Goal: Contribute content: Contribute content

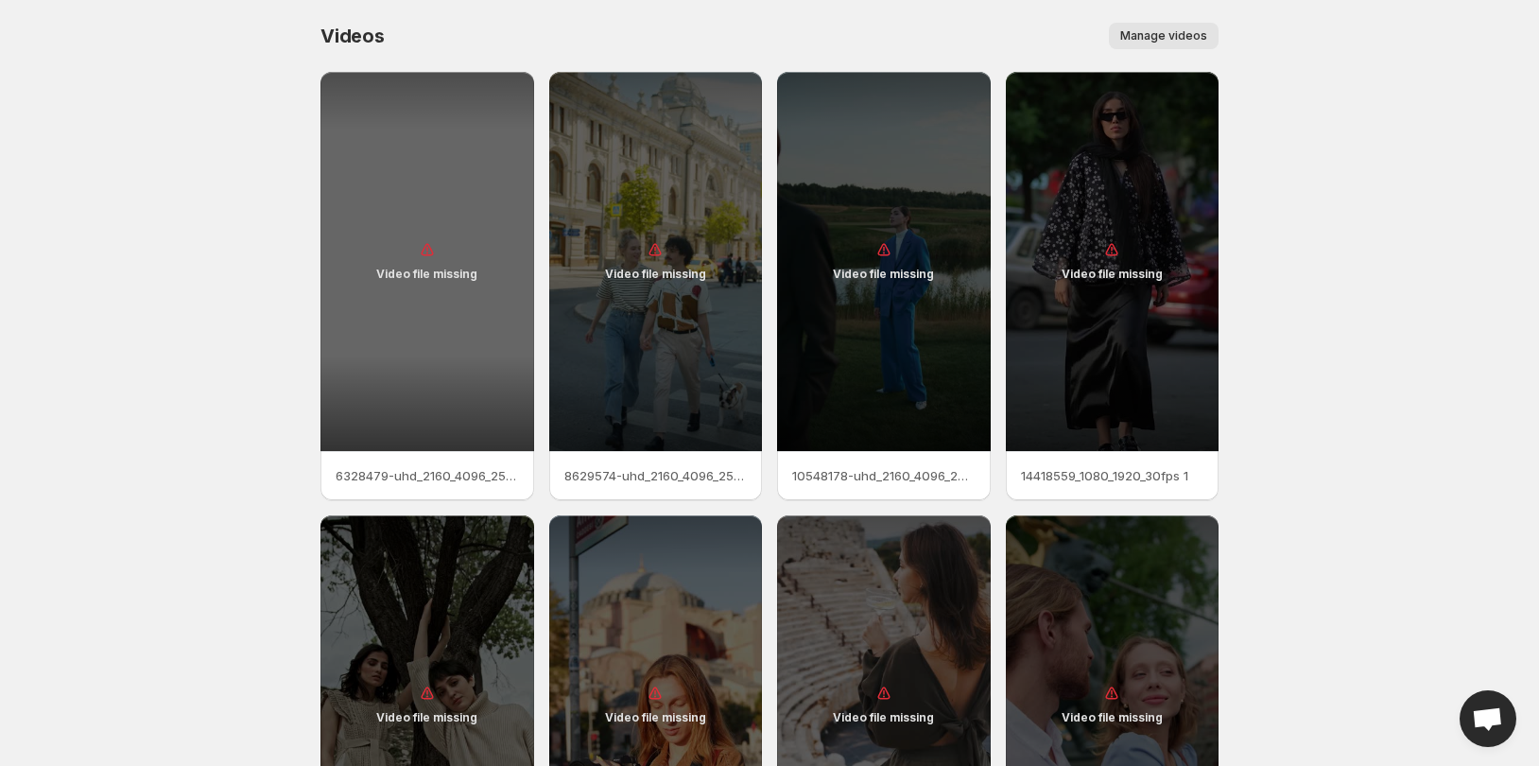
click at [481, 343] on div "Video file missing" at bounding box center [428, 261] width 214 height 379
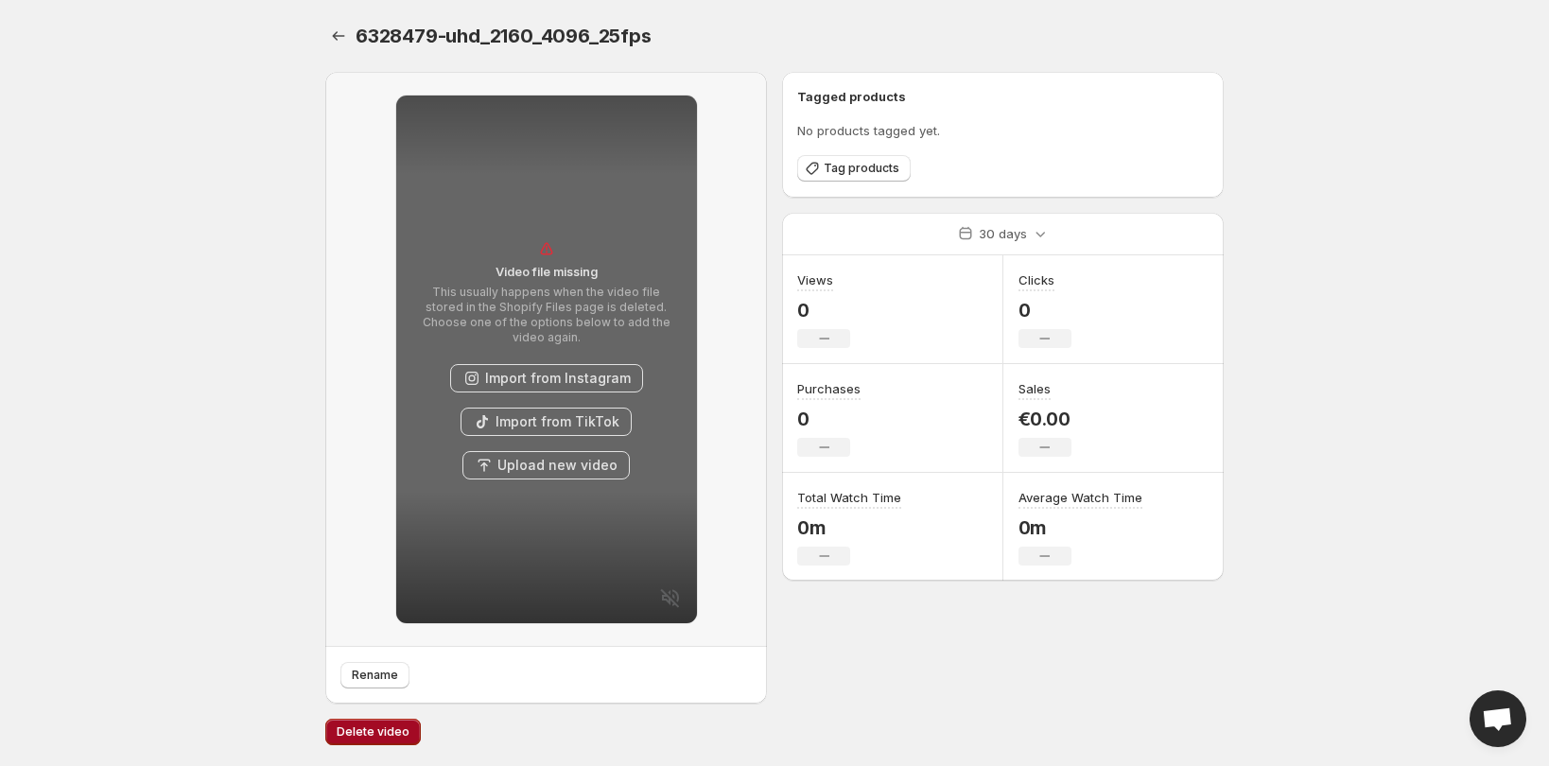
click at [399, 726] on span "Delete video" at bounding box center [373, 731] width 73 height 15
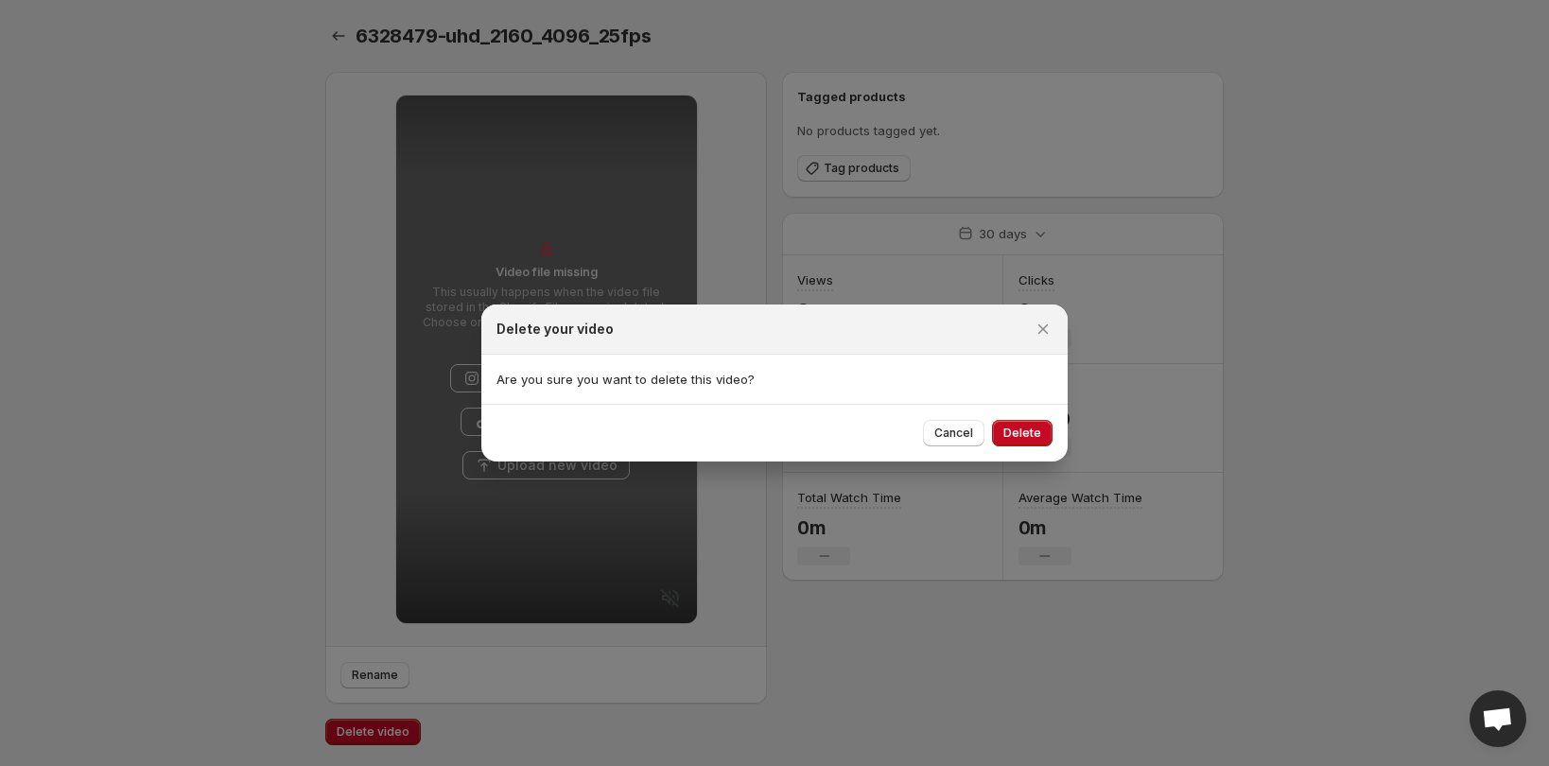
click at [1026, 411] on div "Cancel Delete" at bounding box center [774, 433] width 586 height 58
click at [1018, 425] on button "Delete" at bounding box center [1022, 433] width 61 height 26
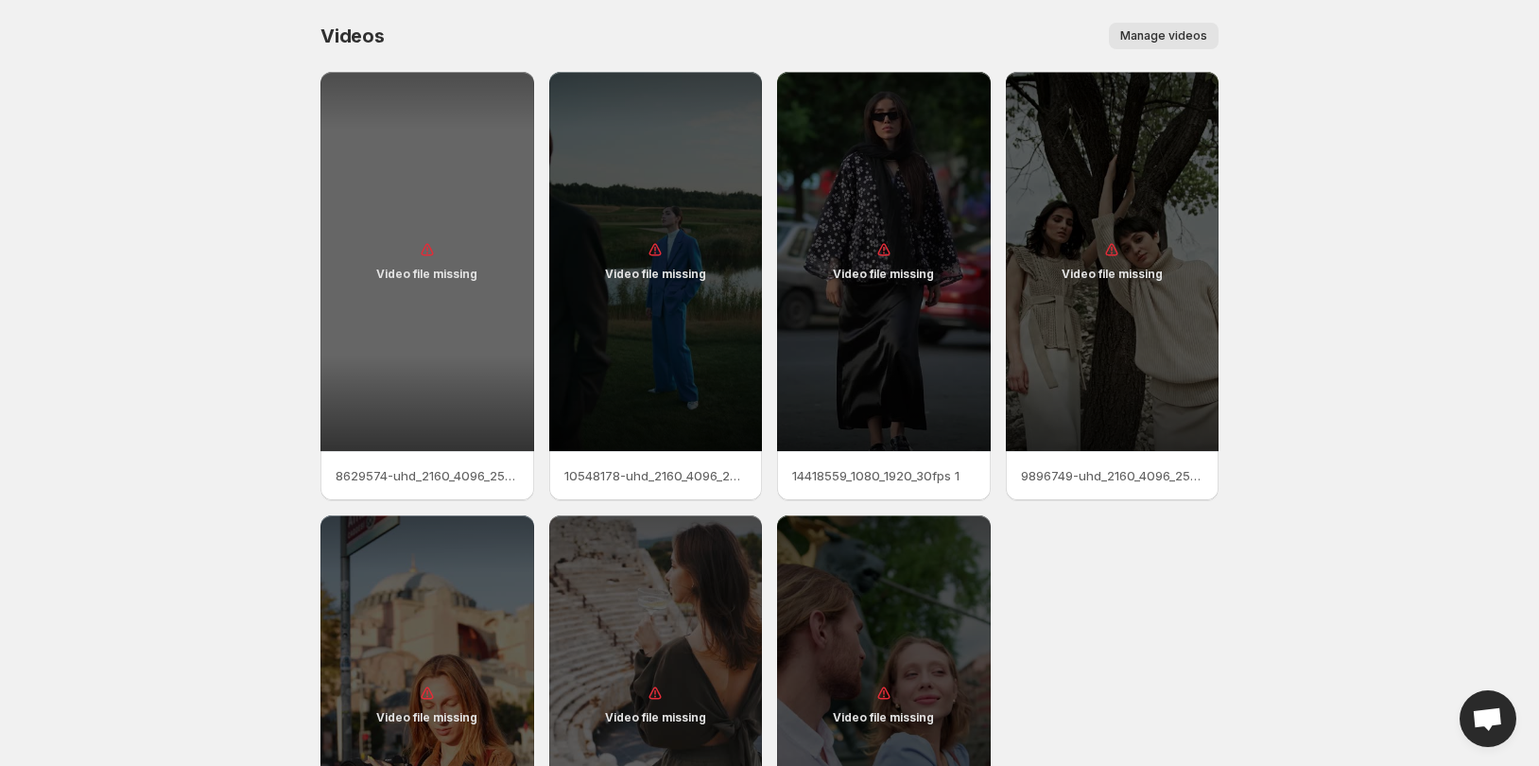
click at [496, 293] on div "Video file missing" at bounding box center [428, 261] width 214 height 379
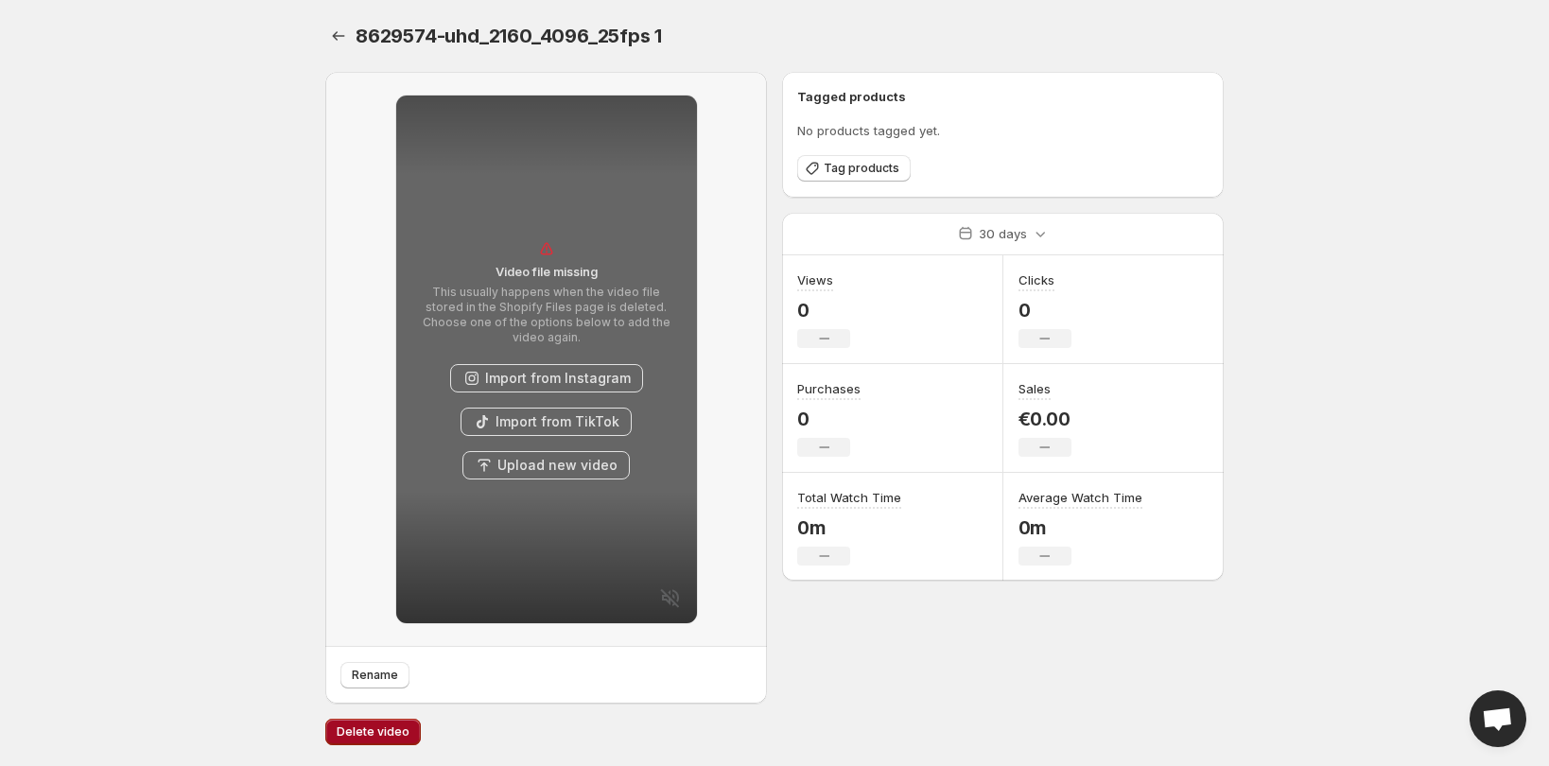
click at [376, 730] on span "Delete video" at bounding box center [373, 731] width 73 height 15
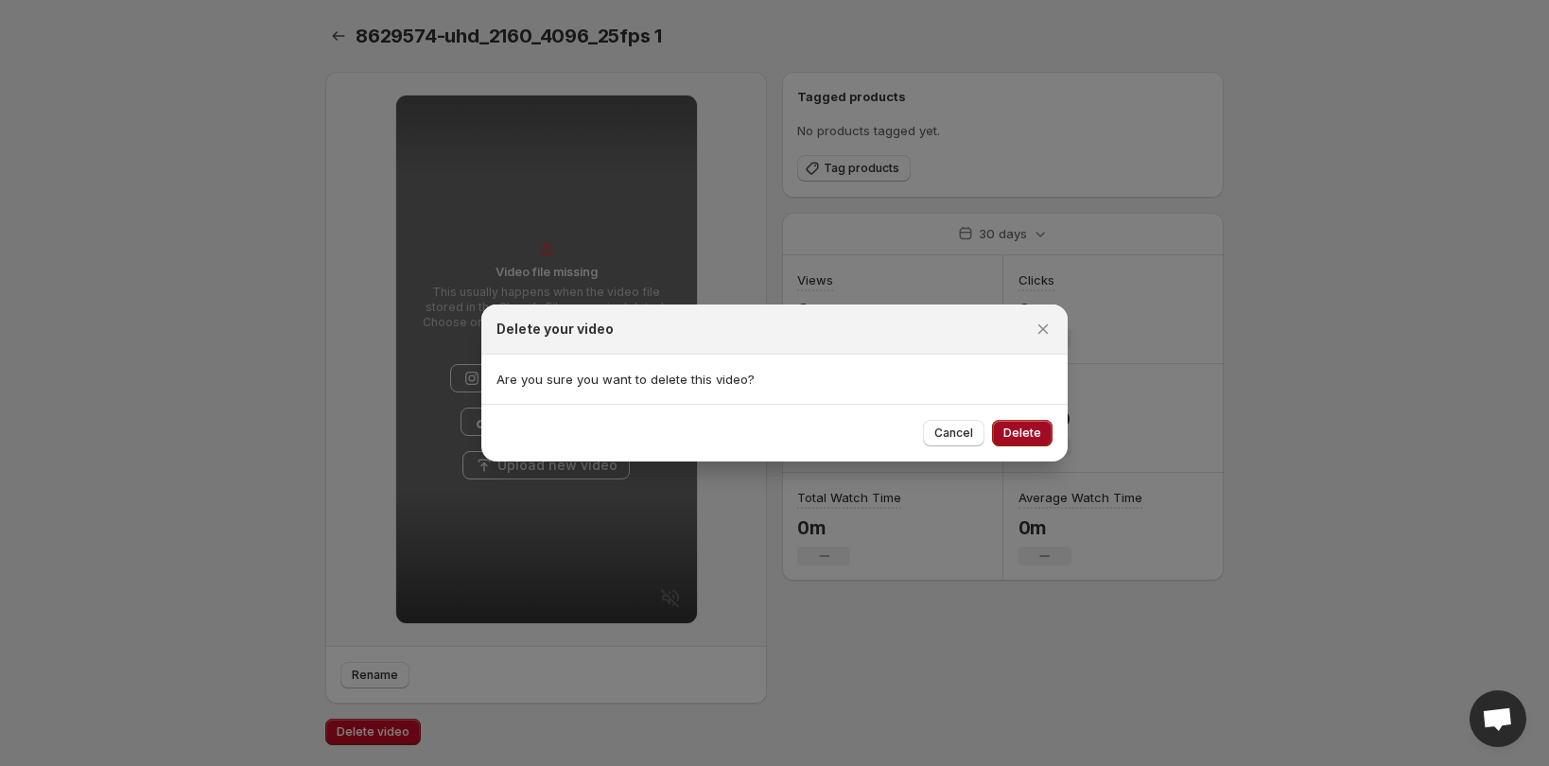
click at [1032, 426] on span "Delete" at bounding box center [1022, 433] width 38 height 15
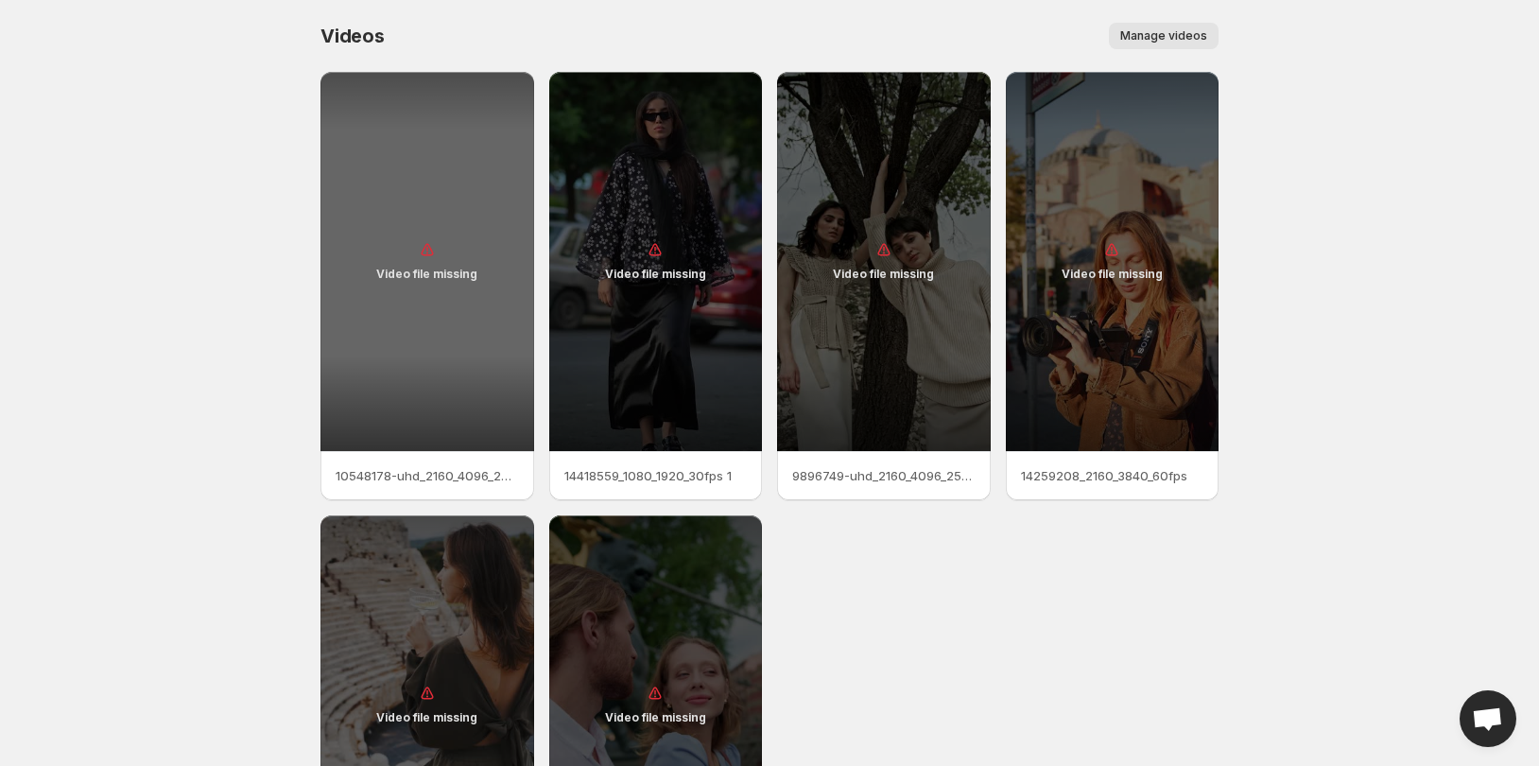
click at [490, 270] on div "Video file missing" at bounding box center [428, 261] width 214 height 379
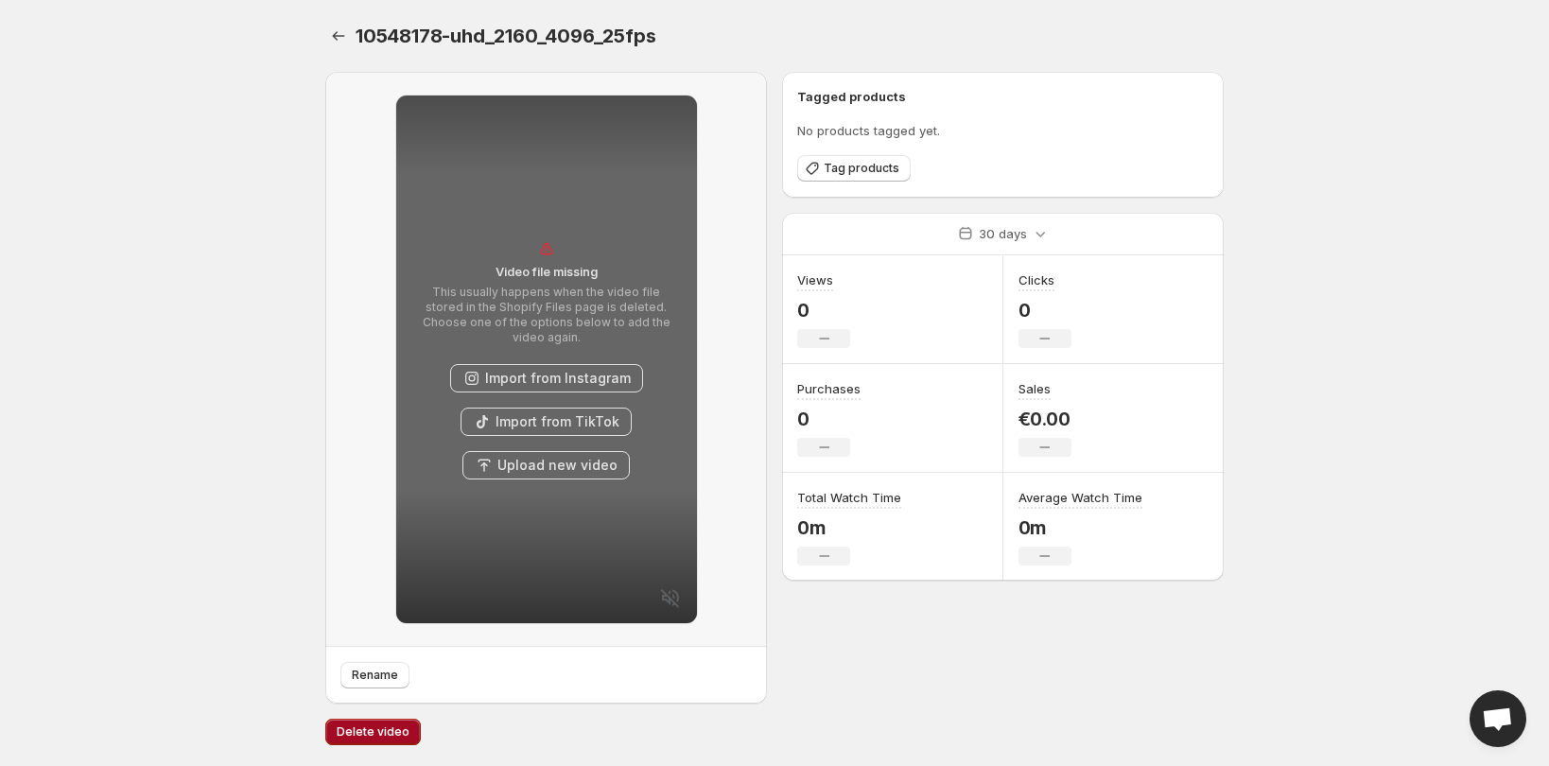
click at [368, 735] on span "Delete video" at bounding box center [373, 731] width 73 height 15
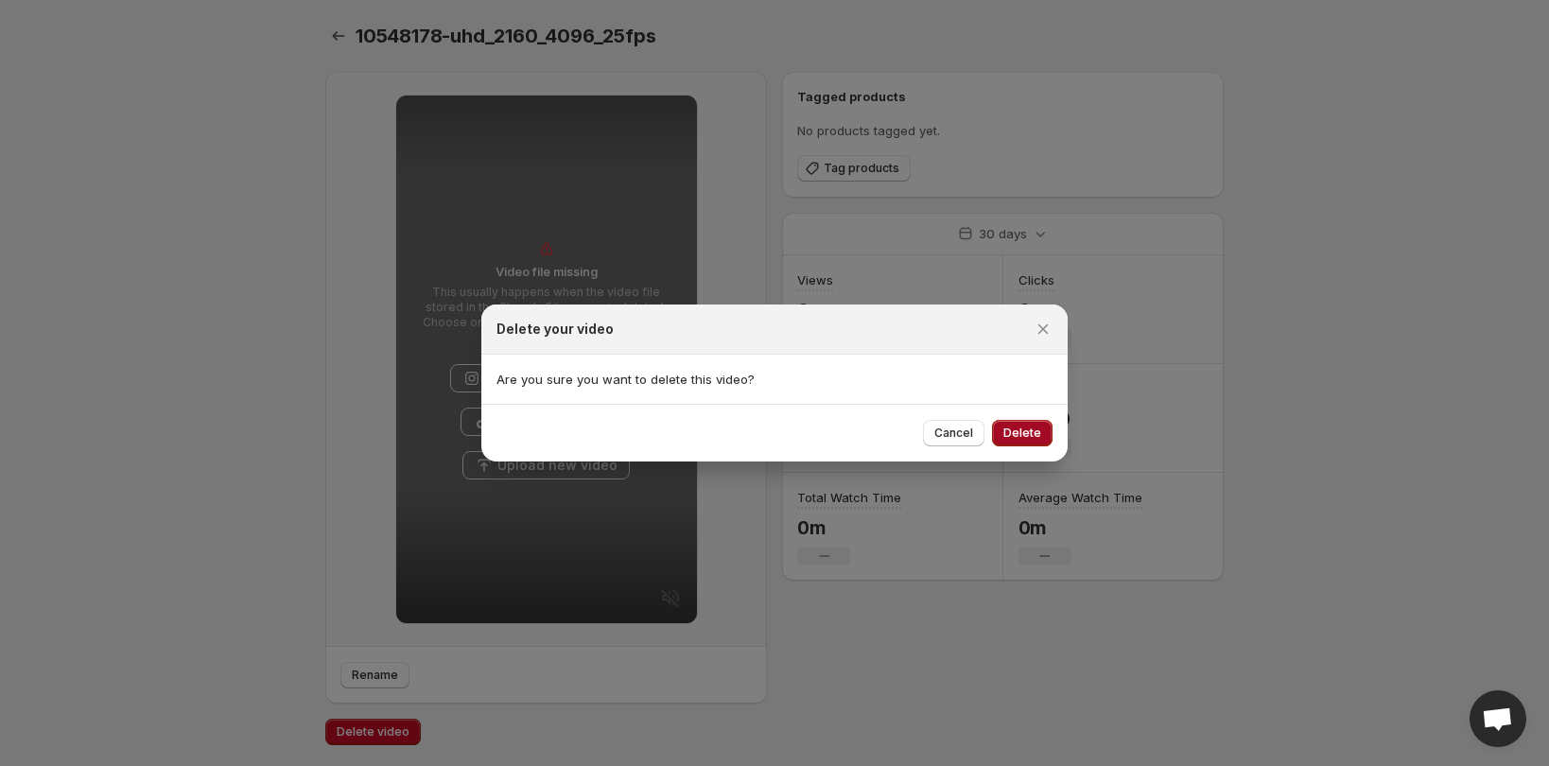
click at [1012, 430] on span "Delete" at bounding box center [1022, 433] width 38 height 15
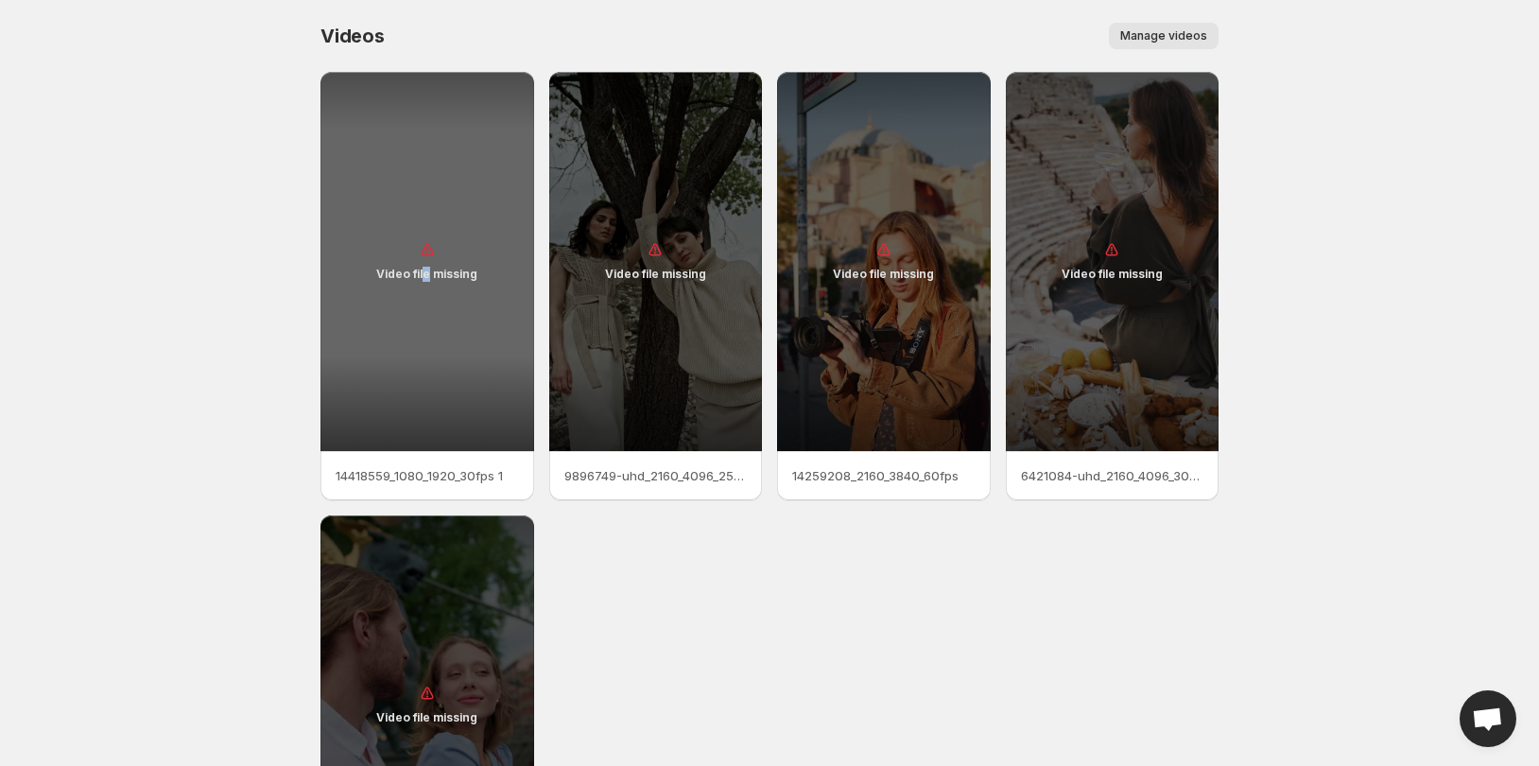
click at [423, 314] on div "Video file missing" at bounding box center [428, 261] width 214 height 379
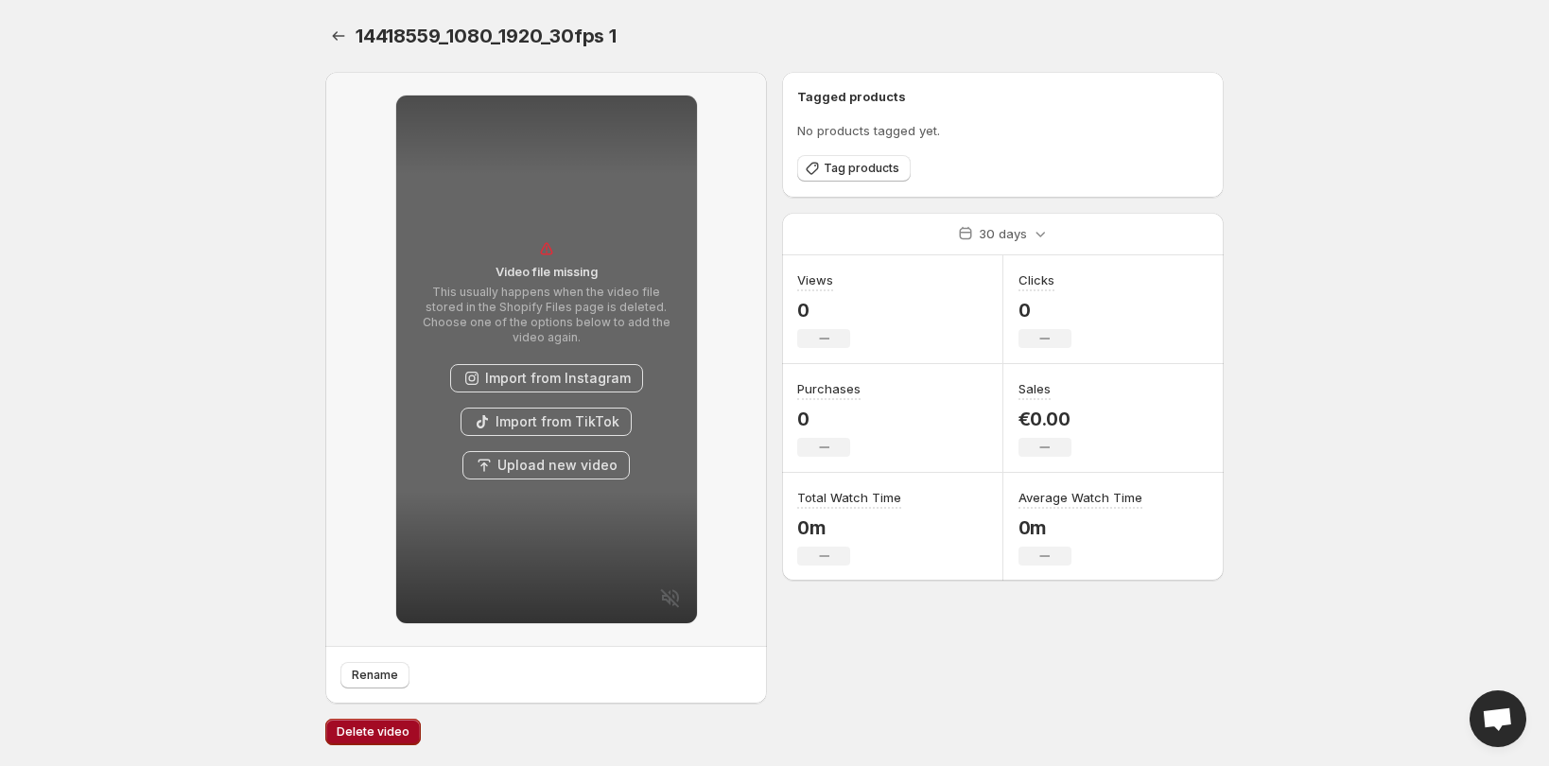
click at [370, 731] on span "Delete video" at bounding box center [373, 731] width 73 height 15
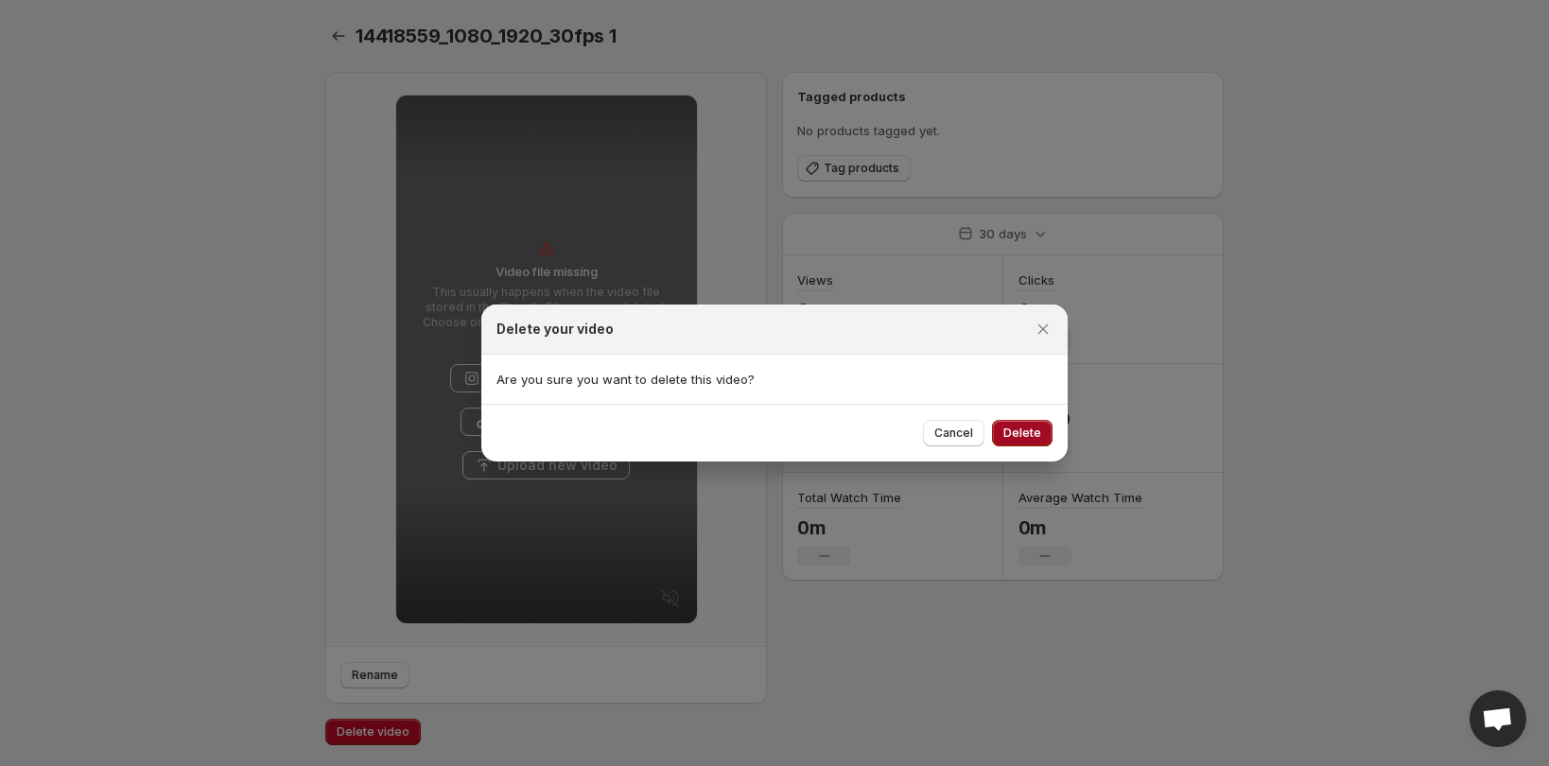
click at [1008, 426] on span "Delete" at bounding box center [1022, 433] width 38 height 15
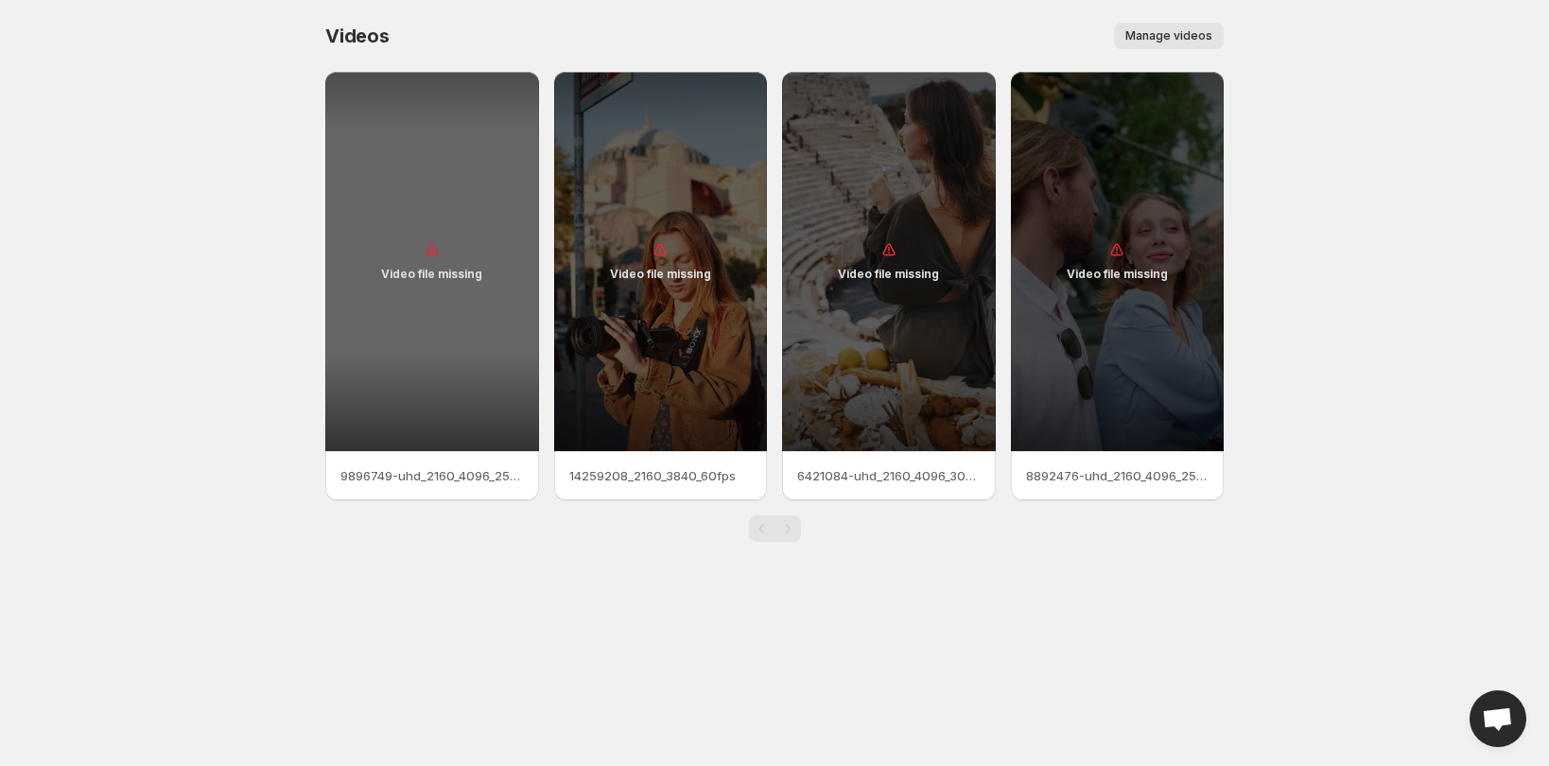
click at [460, 416] on div "Video file missing" at bounding box center [432, 261] width 214 height 379
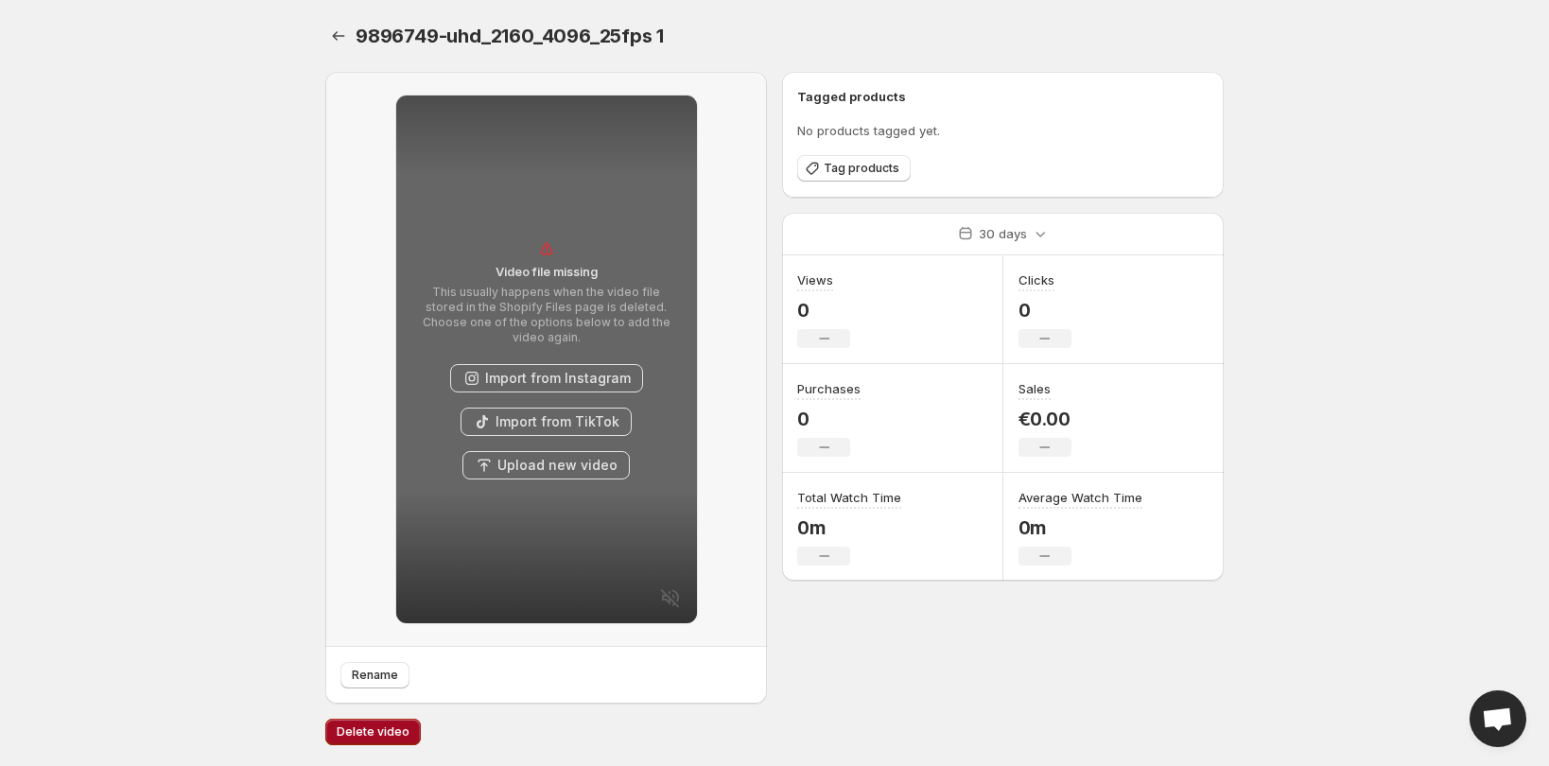
click at [376, 736] on span "Delete video" at bounding box center [373, 731] width 73 height 15
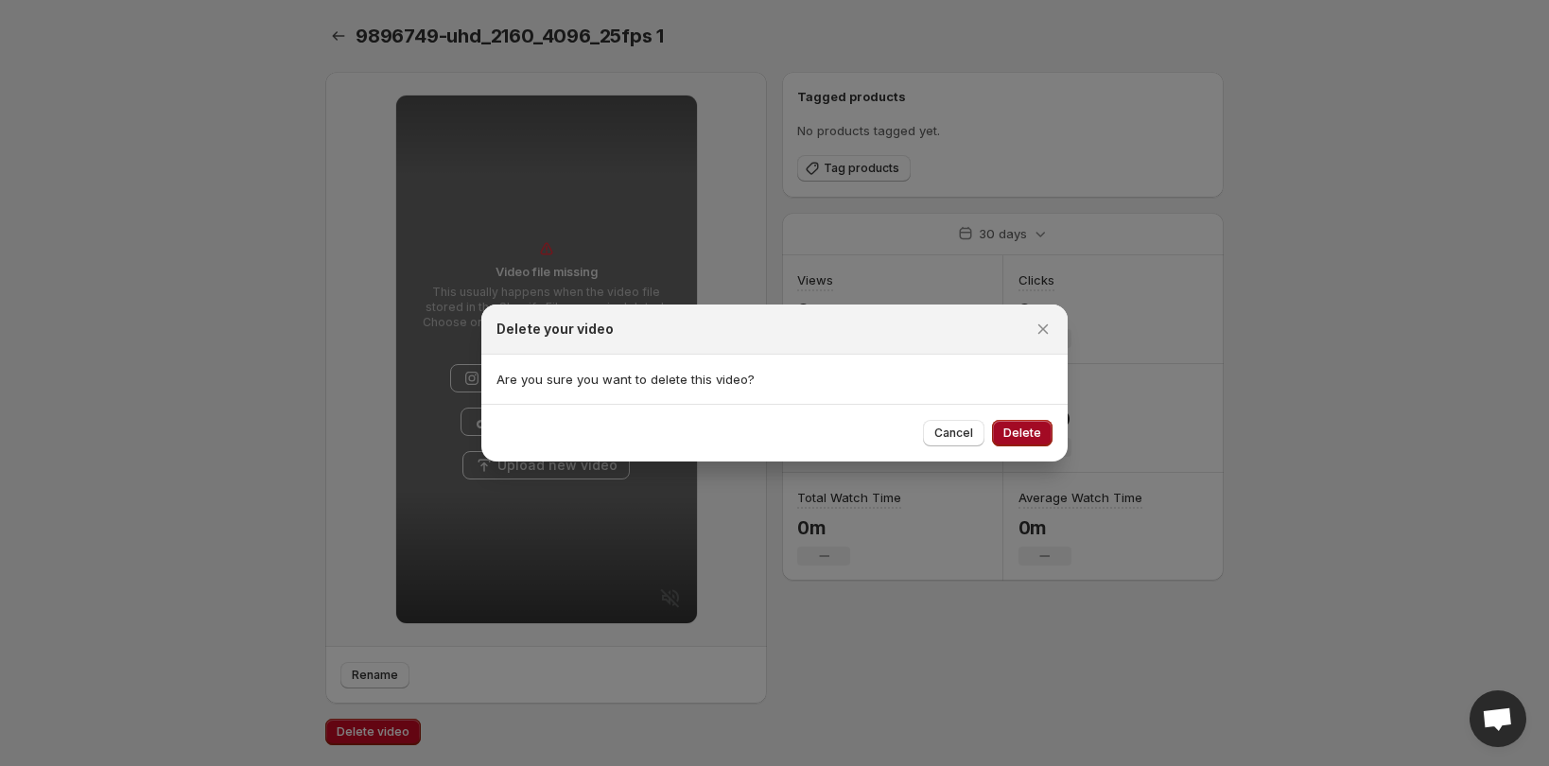
click at [1030, 427] on span "Delete" at bounding box center [1022, 433] width 38 height 15
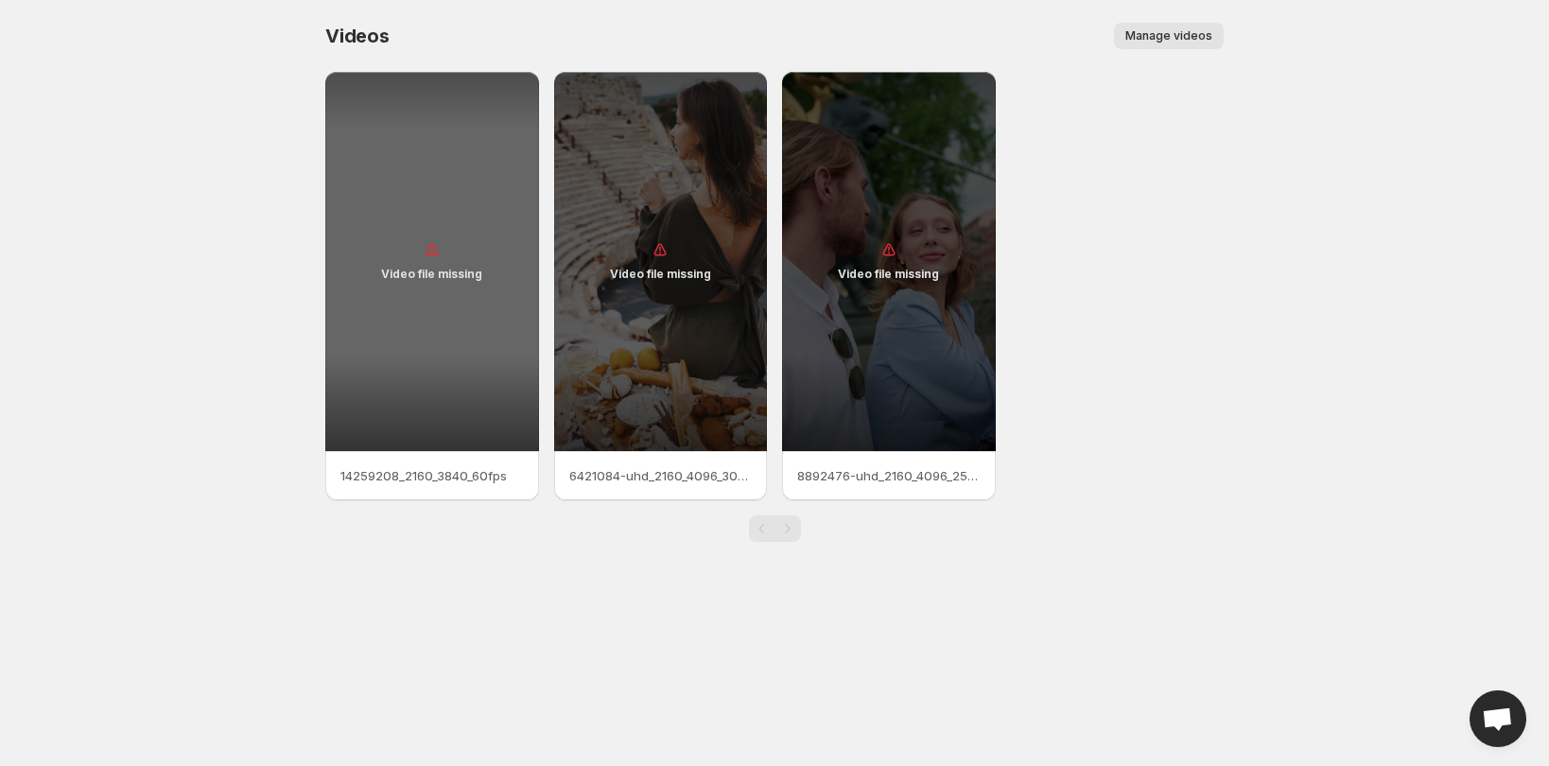
click at [431, 367] on div "Video file missing" at bounding box center [432, 261] width 214 height 379
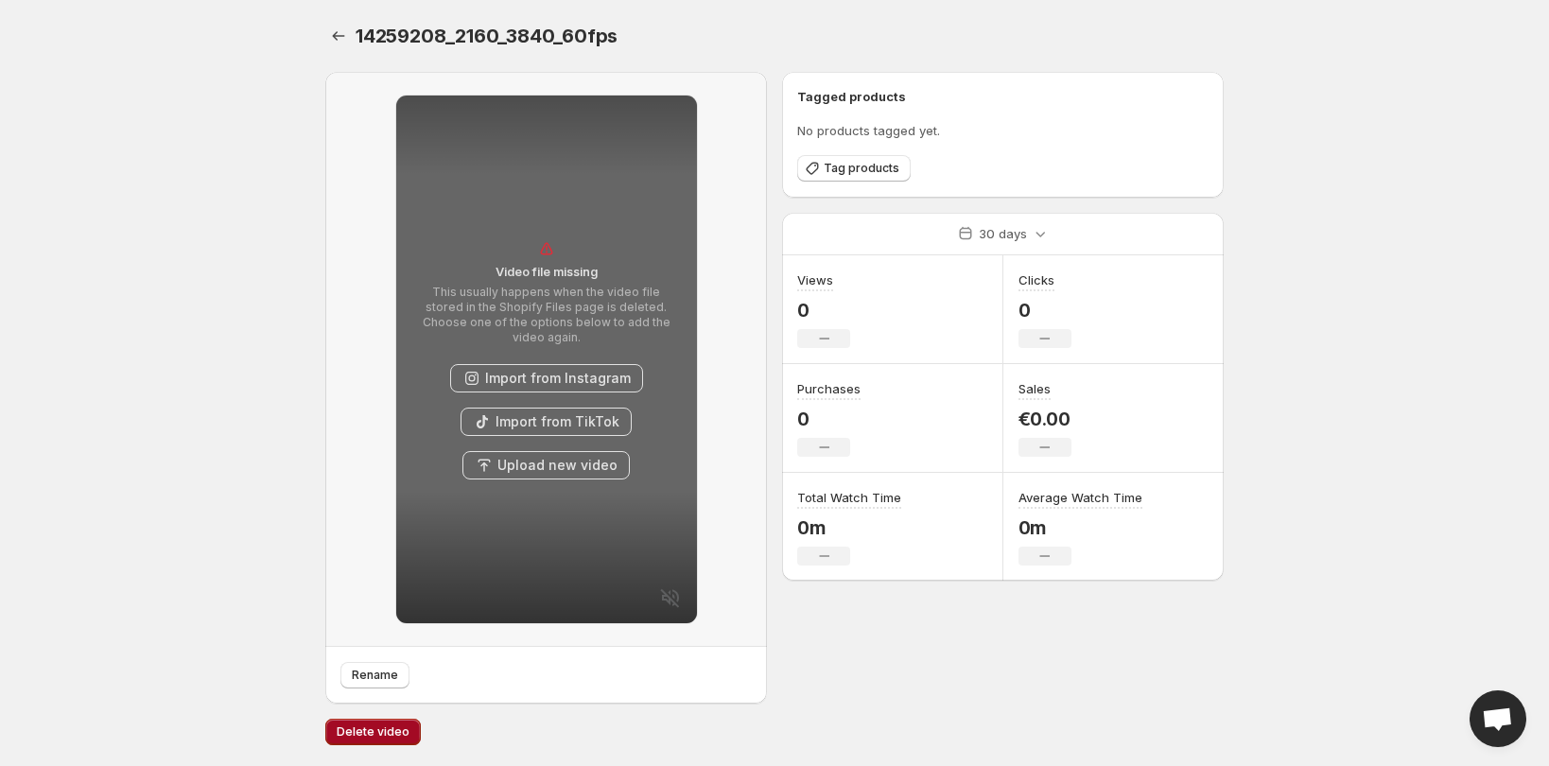
click at [377, 738] on span "Delete video" at bounding box center [373, 731] width 73 height 15
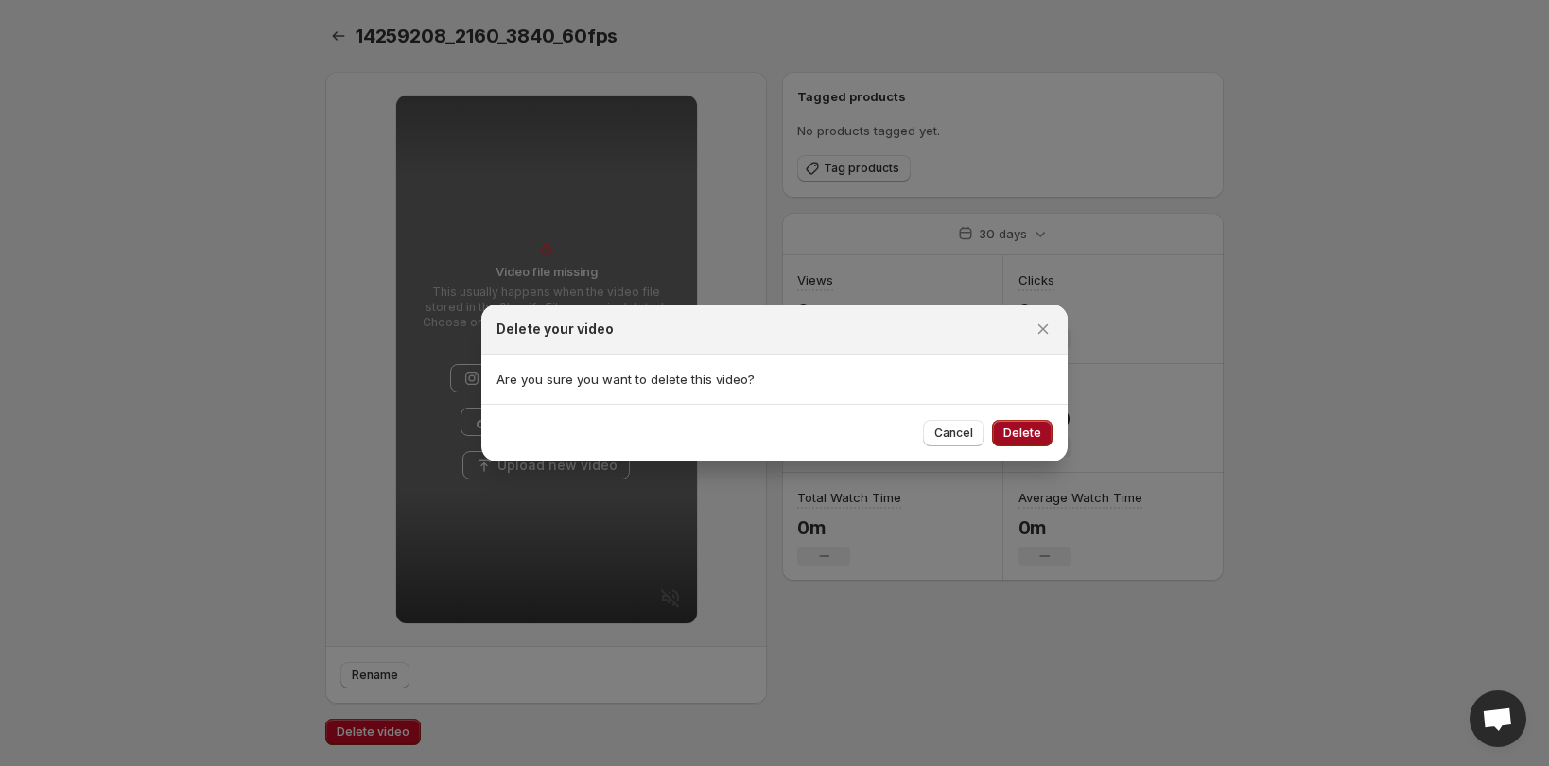
click at [1028, 427] on span "Delete" at bounding box center [1022, 433] width 38 height 15
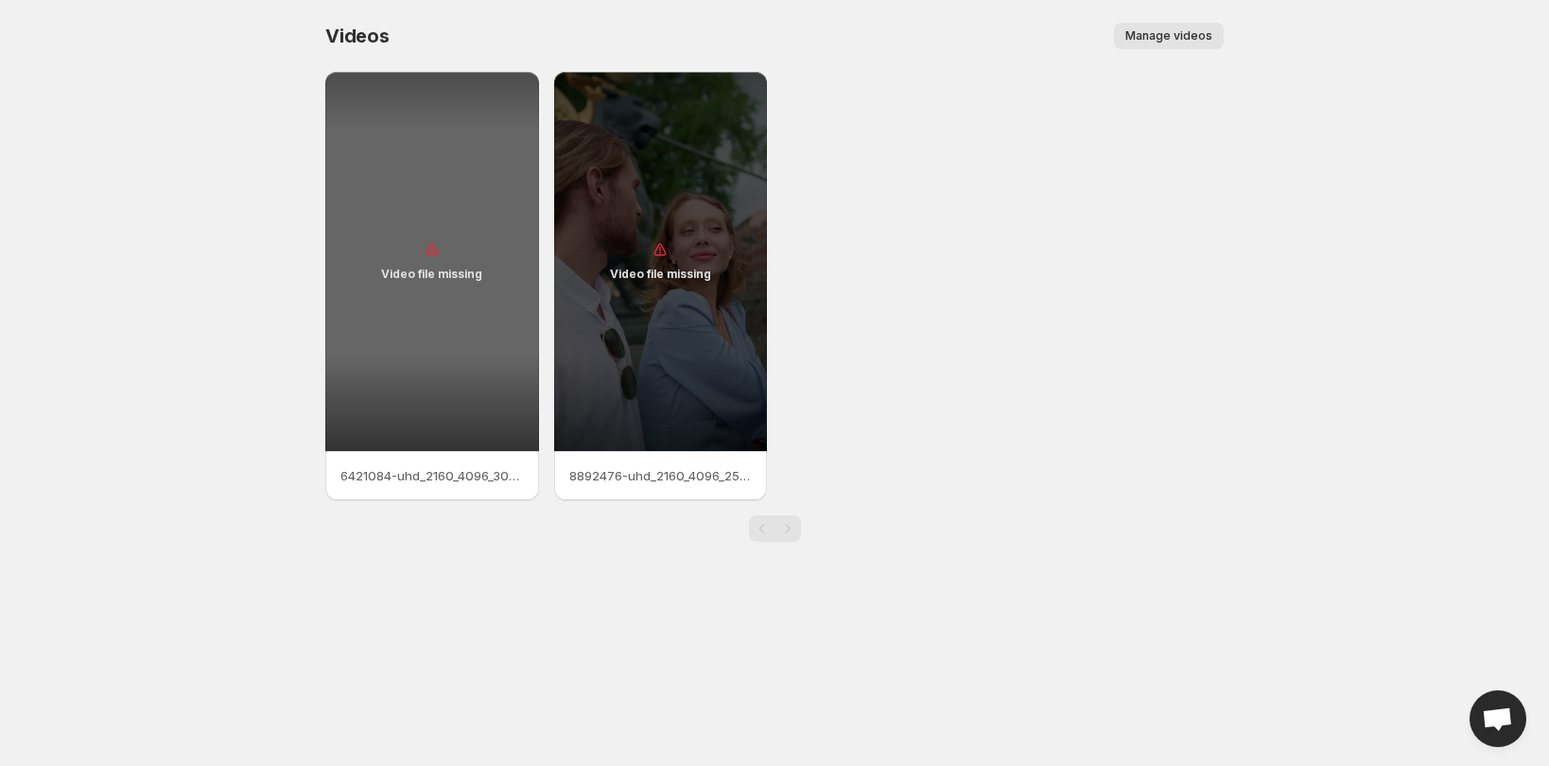
click at [465, 392] on div "Video file missing" at bounding box center [432, 261] width 214 height 379
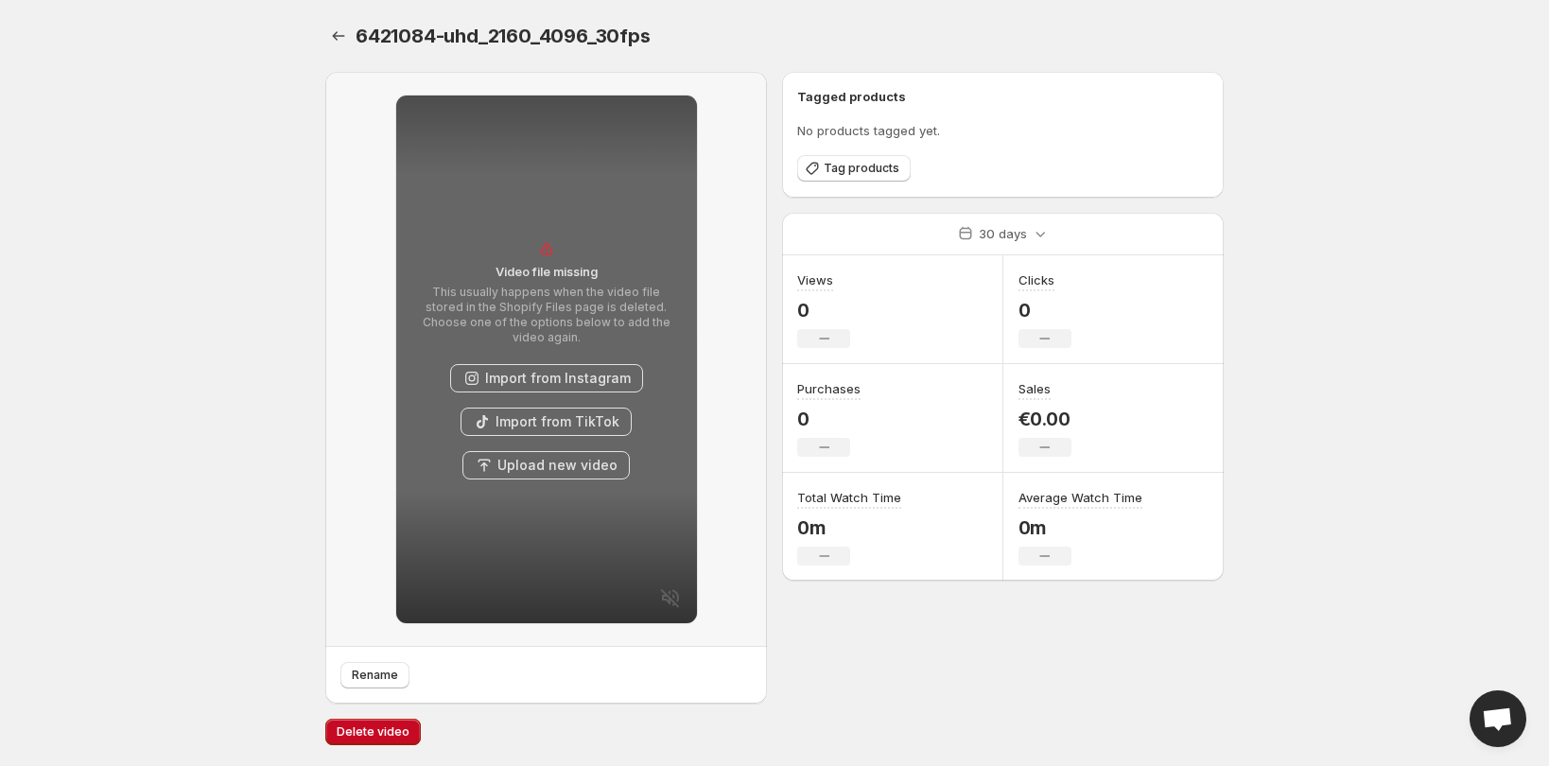
click at [371, 745] on div "Delete video" at bounding box center [774, 741] width 898 height 45
click at [353, 728] on span "Delete video" at bounding box center [373, 731] width 73 height 15
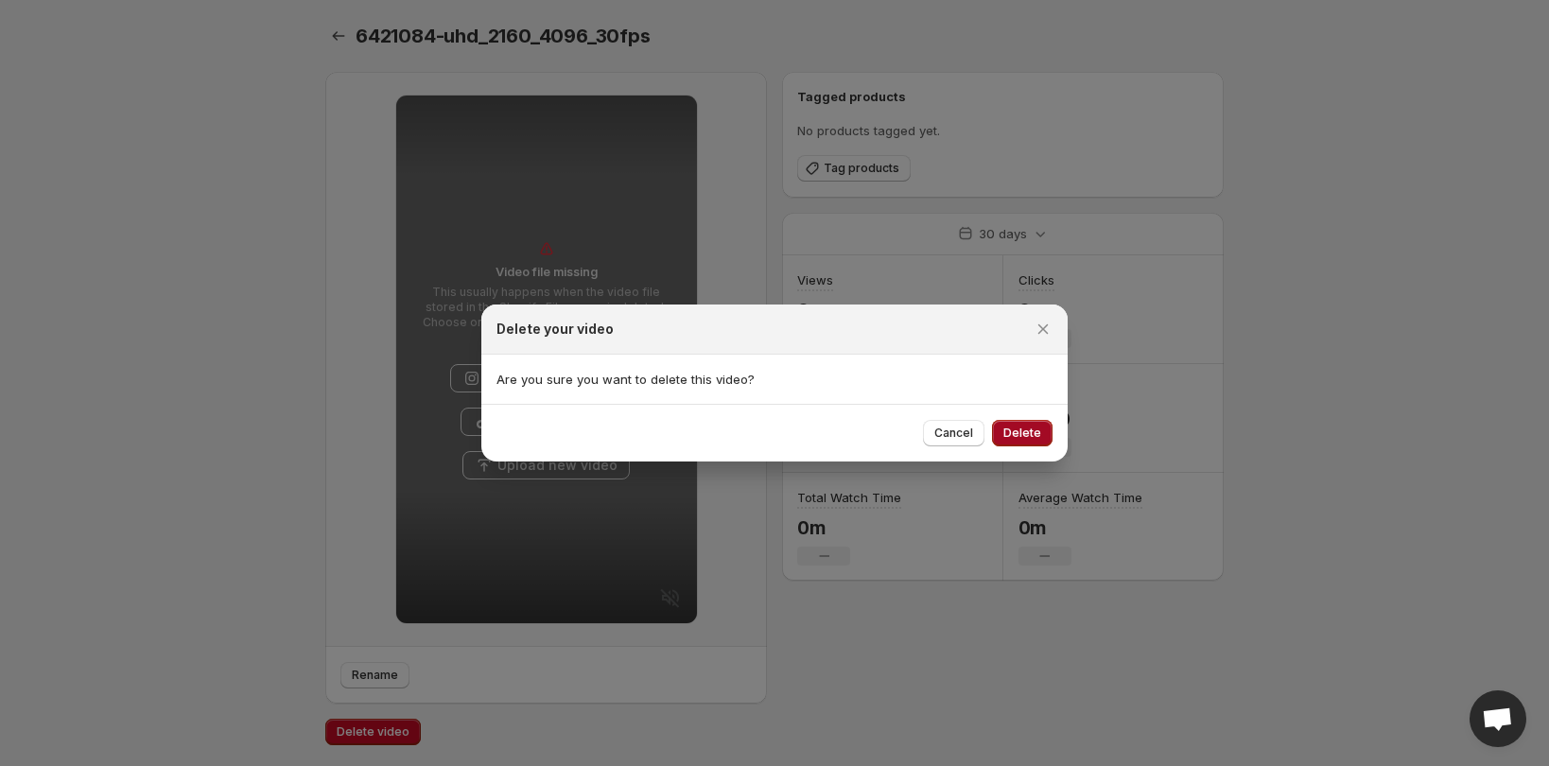
click at [1016, 432] on span "Delete" at bounding box center [1022, 433] width 38 height 15
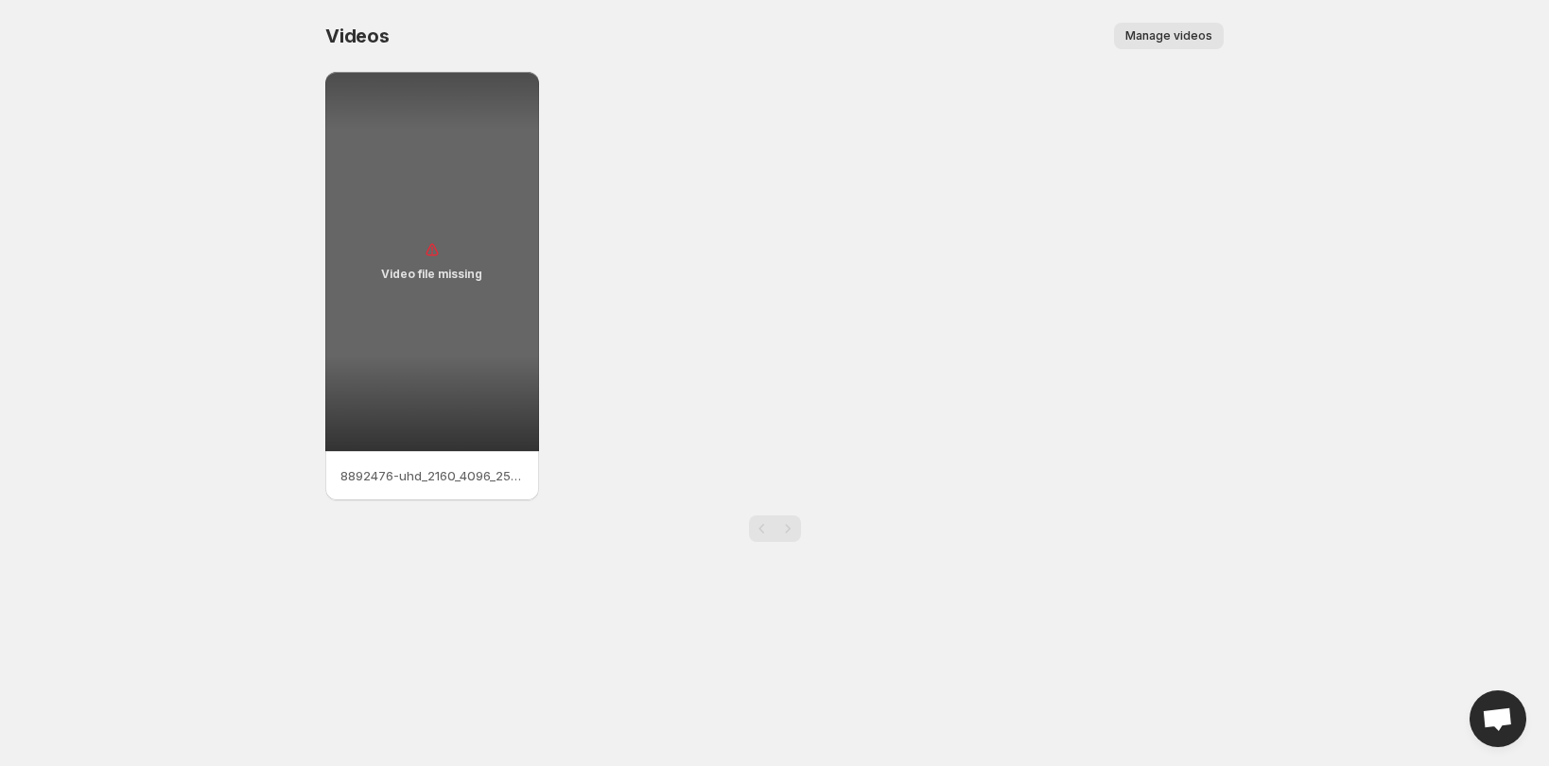
click at [411, 349] on div "Video file missing" at bounding box center [432, 261] width 214 height 379
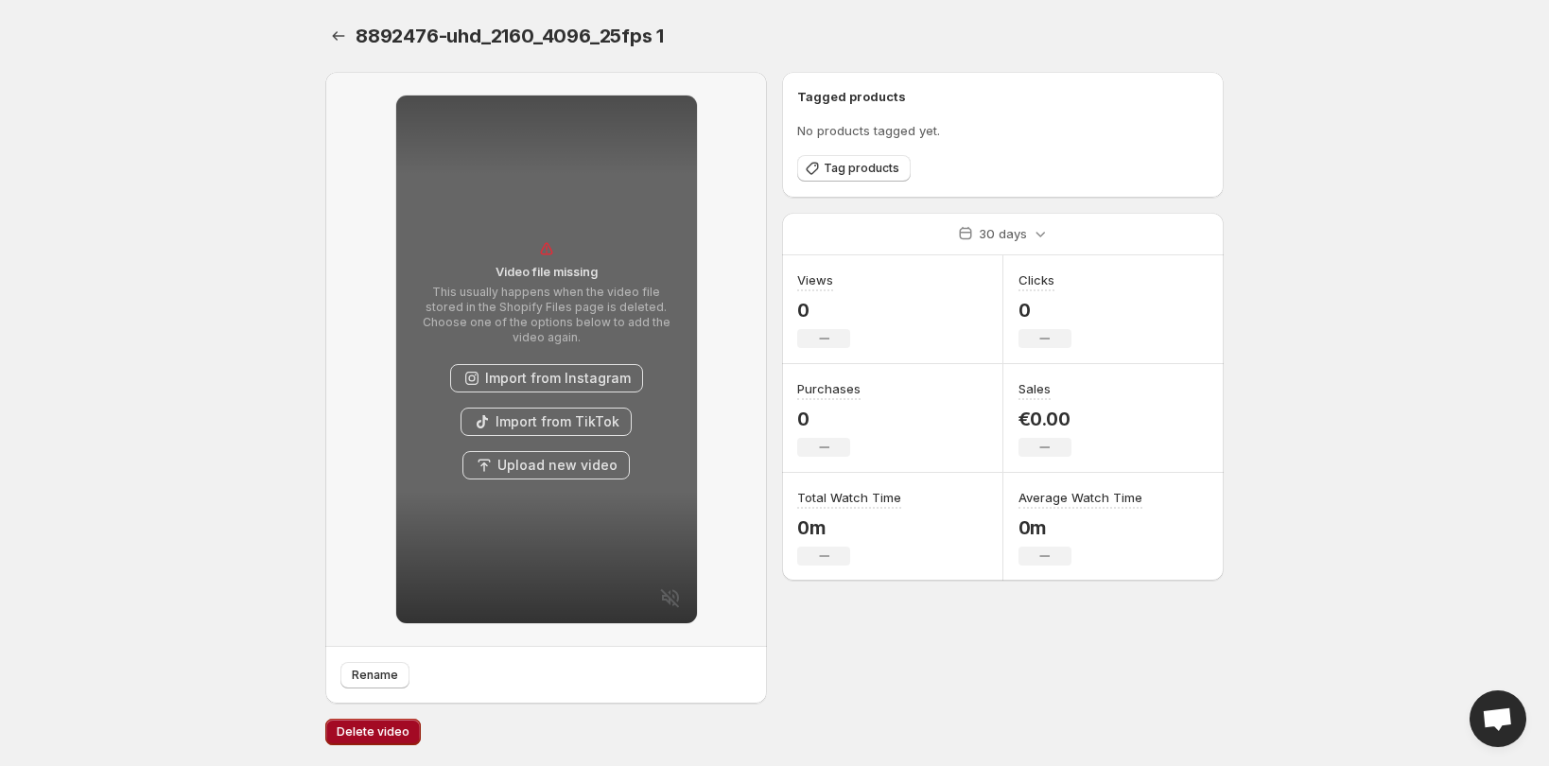
click at [356, 744] on button "Delete video" at bounding box center [373, 732] width 96 height 26
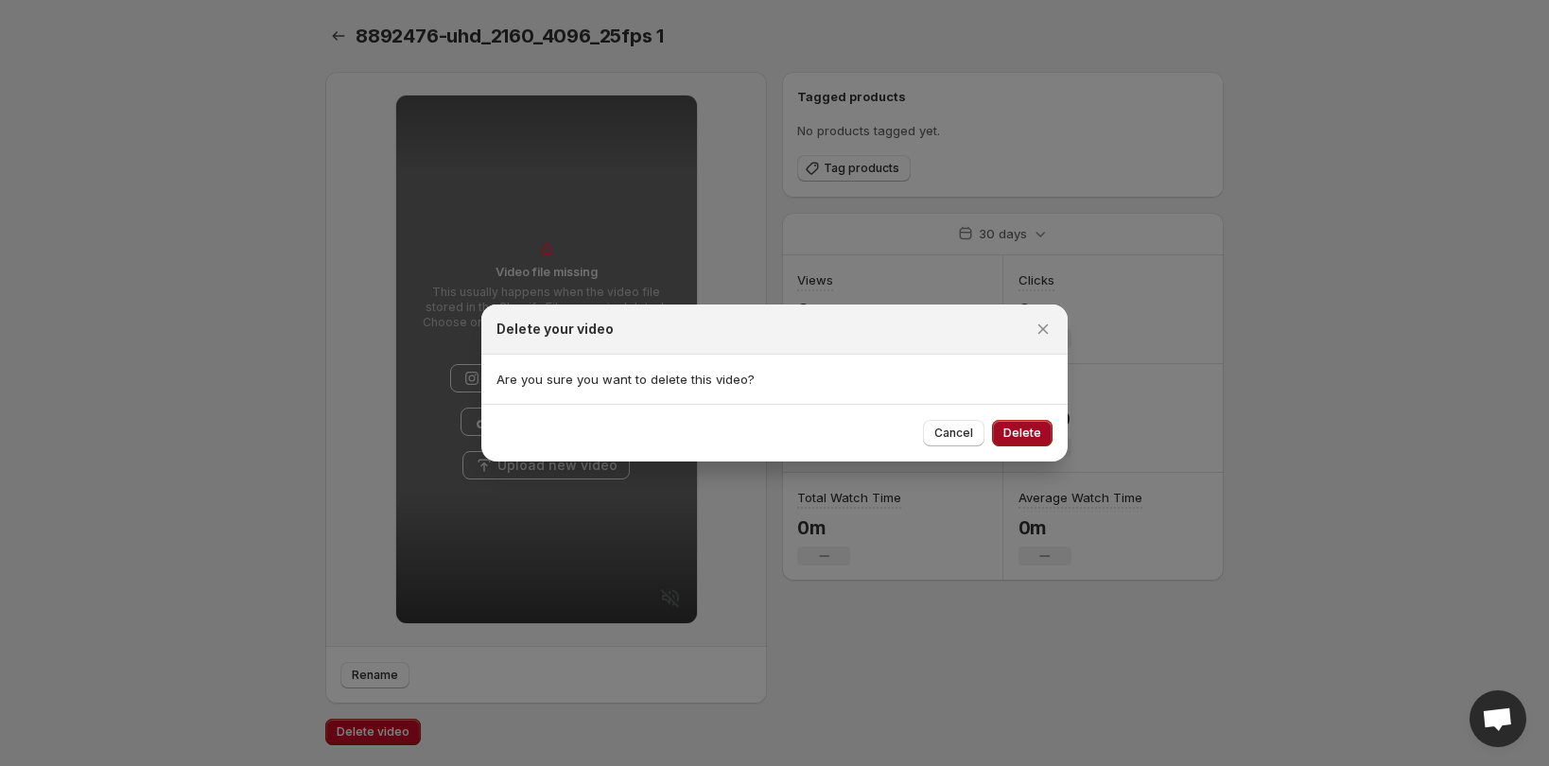
click at [1027, 427] on span "Delete" at bounding box center [1022, 433] width 38 height 15
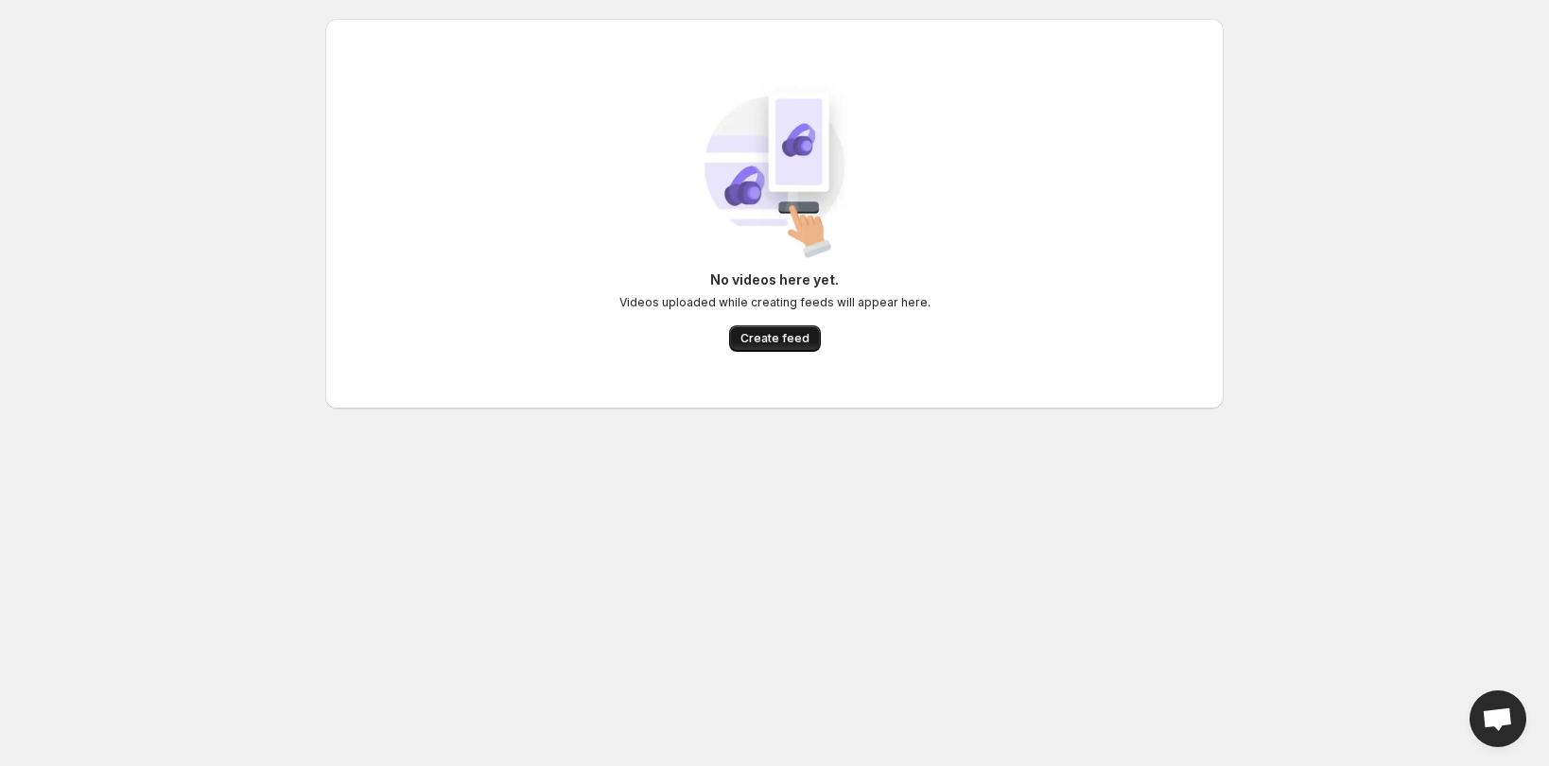
click at [770, 341] on span "Create feed" at bounding box center [774, 338] width 69 height 15
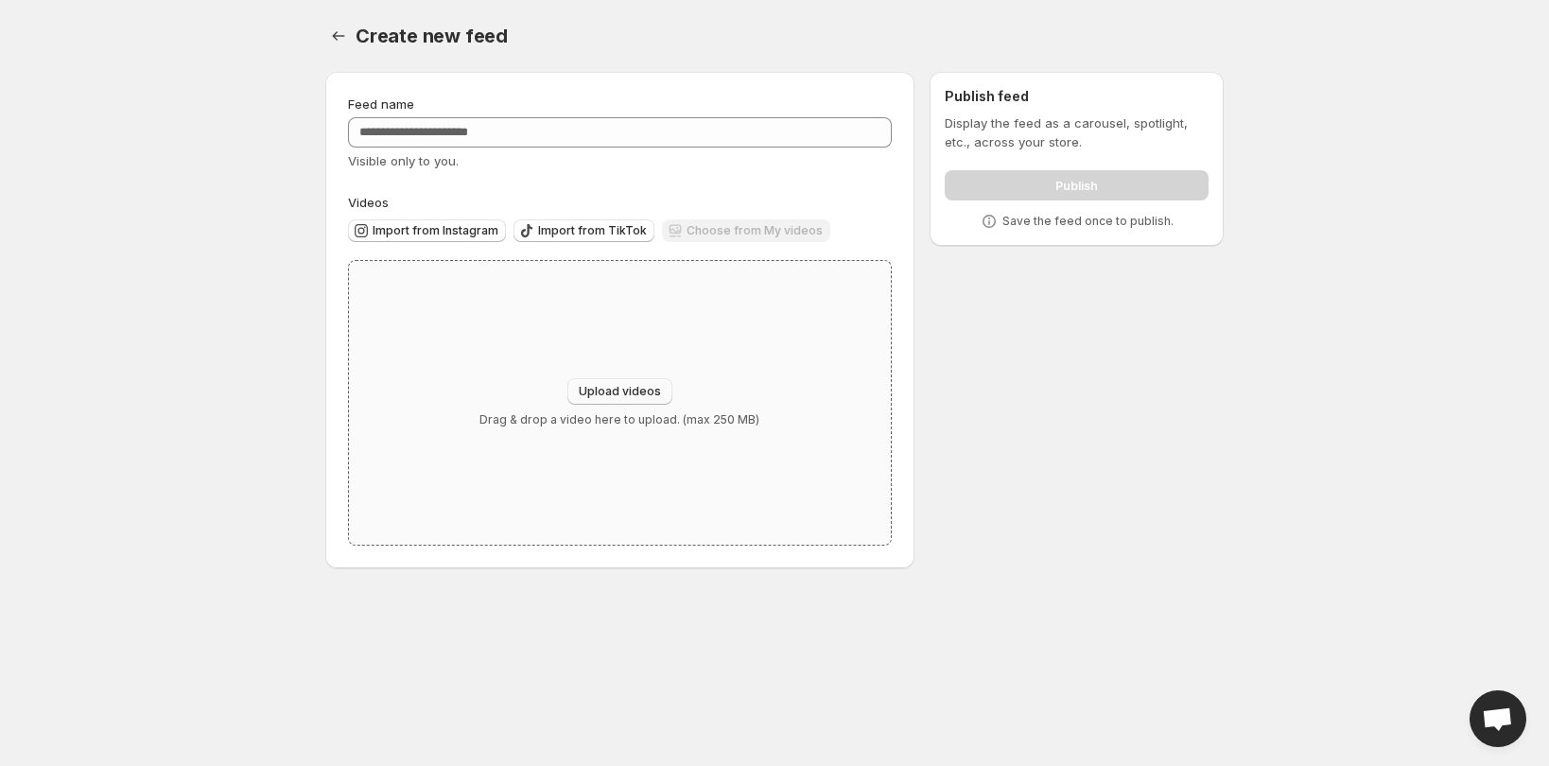
click at [605, 379] on button "Upload videos" at bounding box center [619, 391] width 105 height 26
type input "**********"
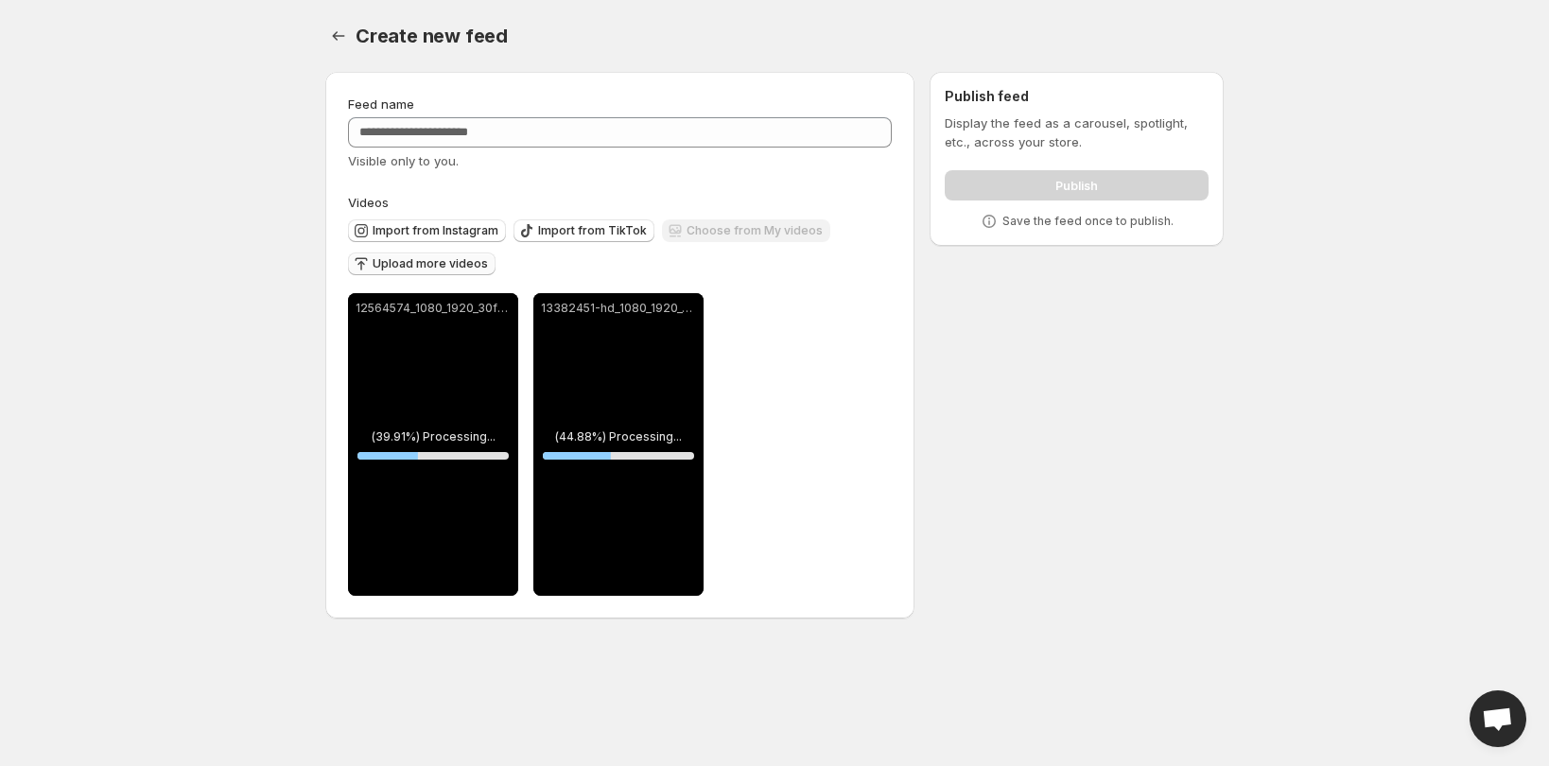
click at [439, 263] on span "Upload more videos" at bounding box center [430, 263] width 115 height 15
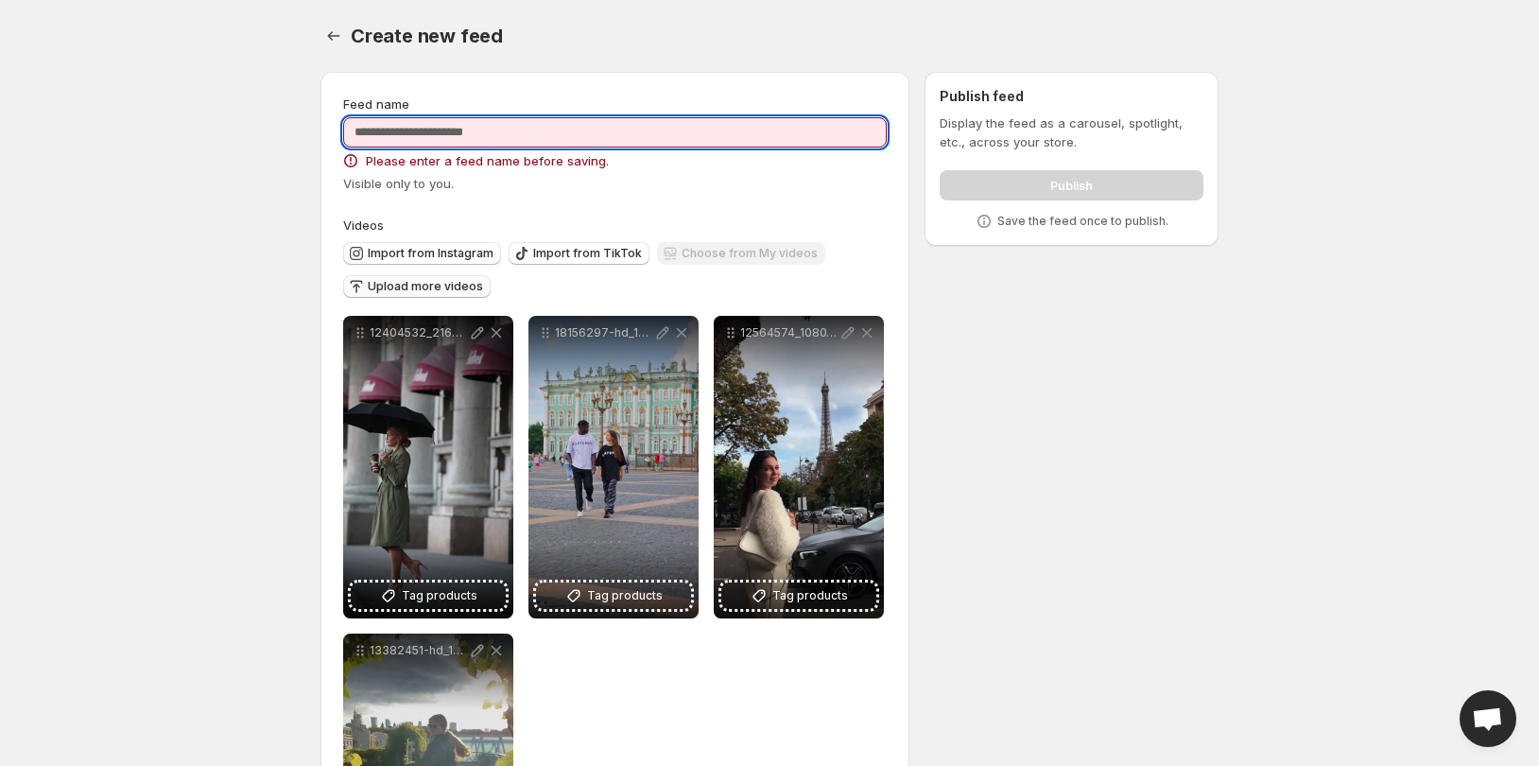
click at [429, 144] on input "Feed name" at bounding box center [615, 132] width 544 height 30
click at [397, 293] on span "Upload more videos" at bounding box center [425, 286] width 115 height 15
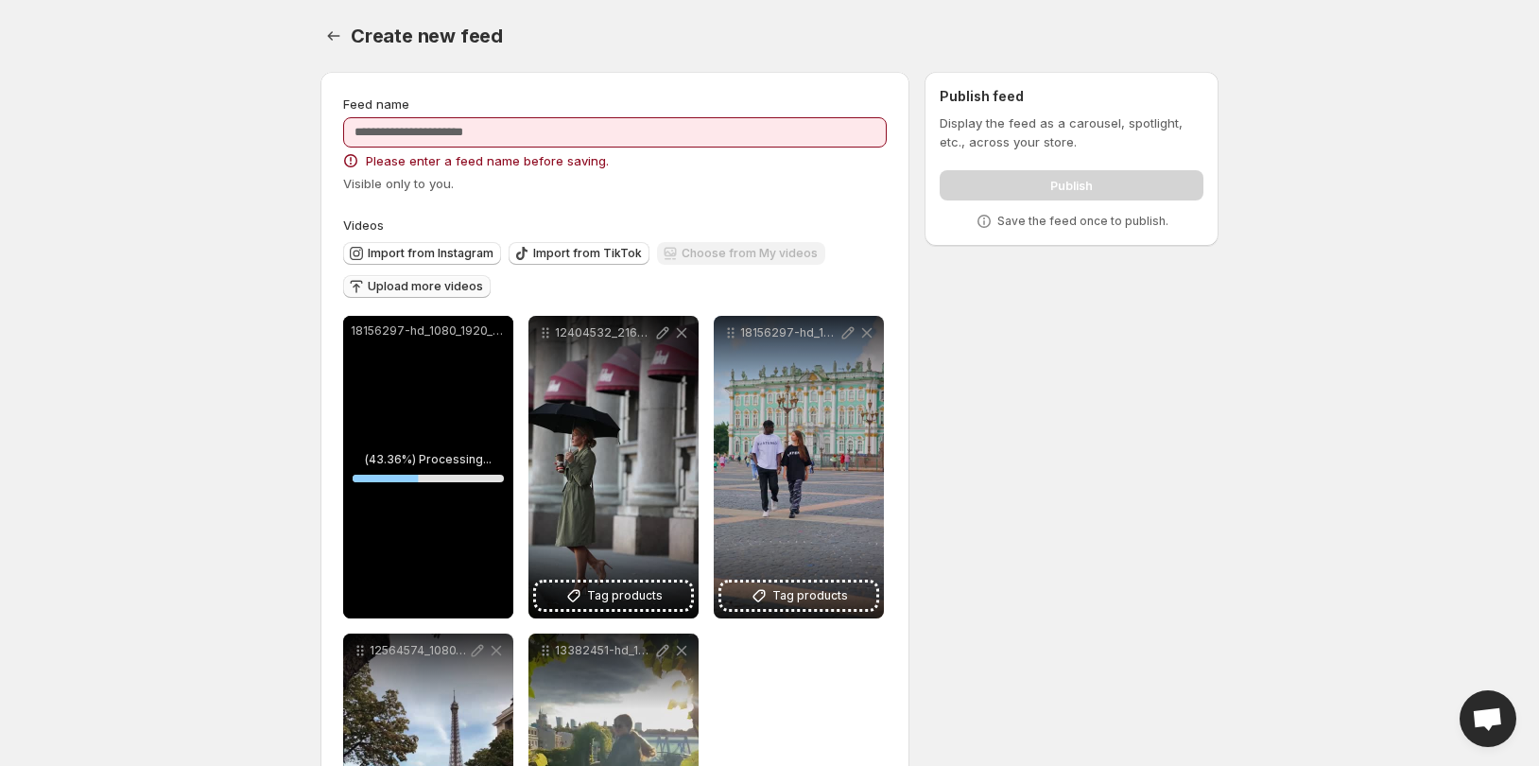
click at [386, 289] on span "Upload more videos" at bounding box center [425, 286] width 115 height 15
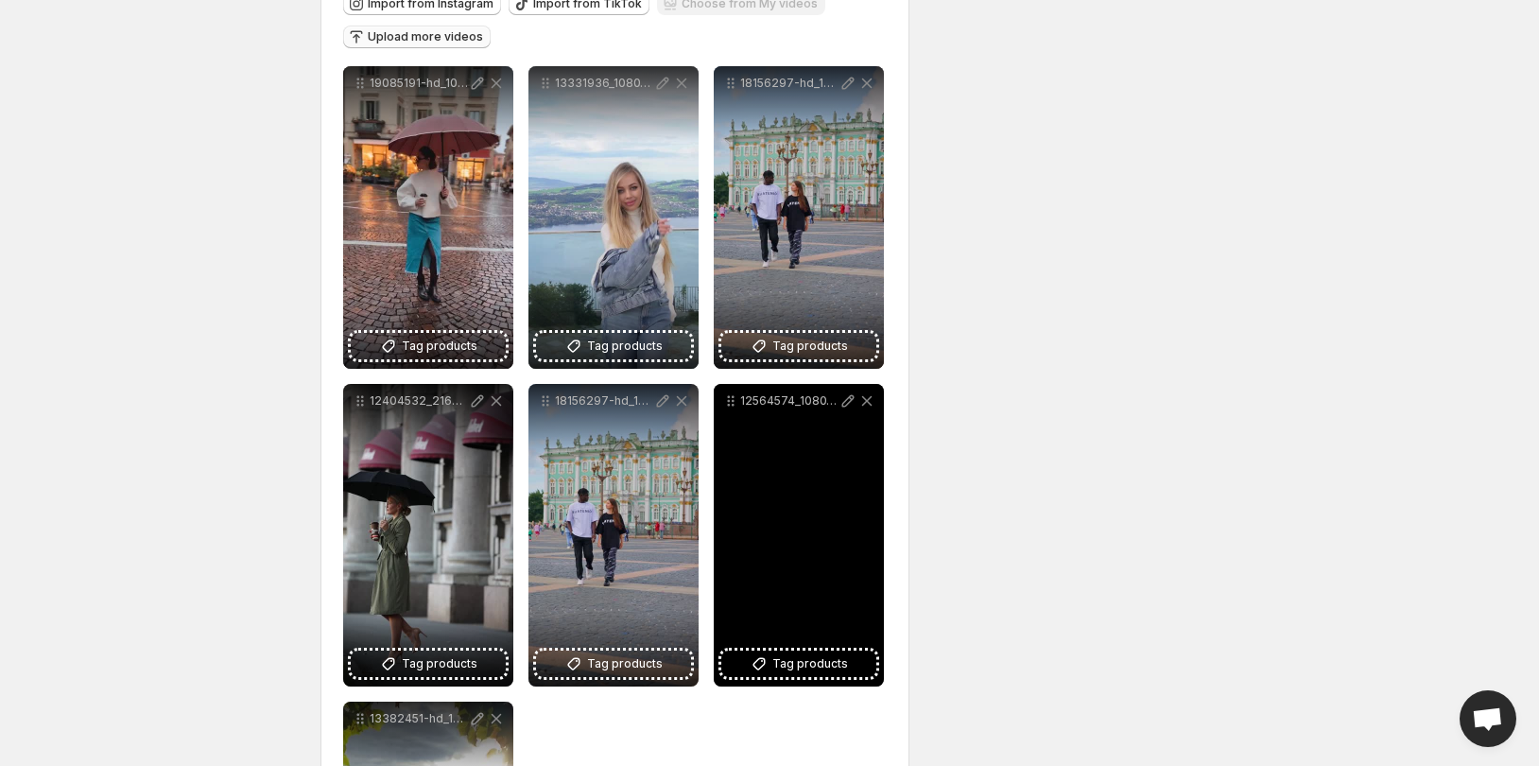
scroll to position [155, 0]
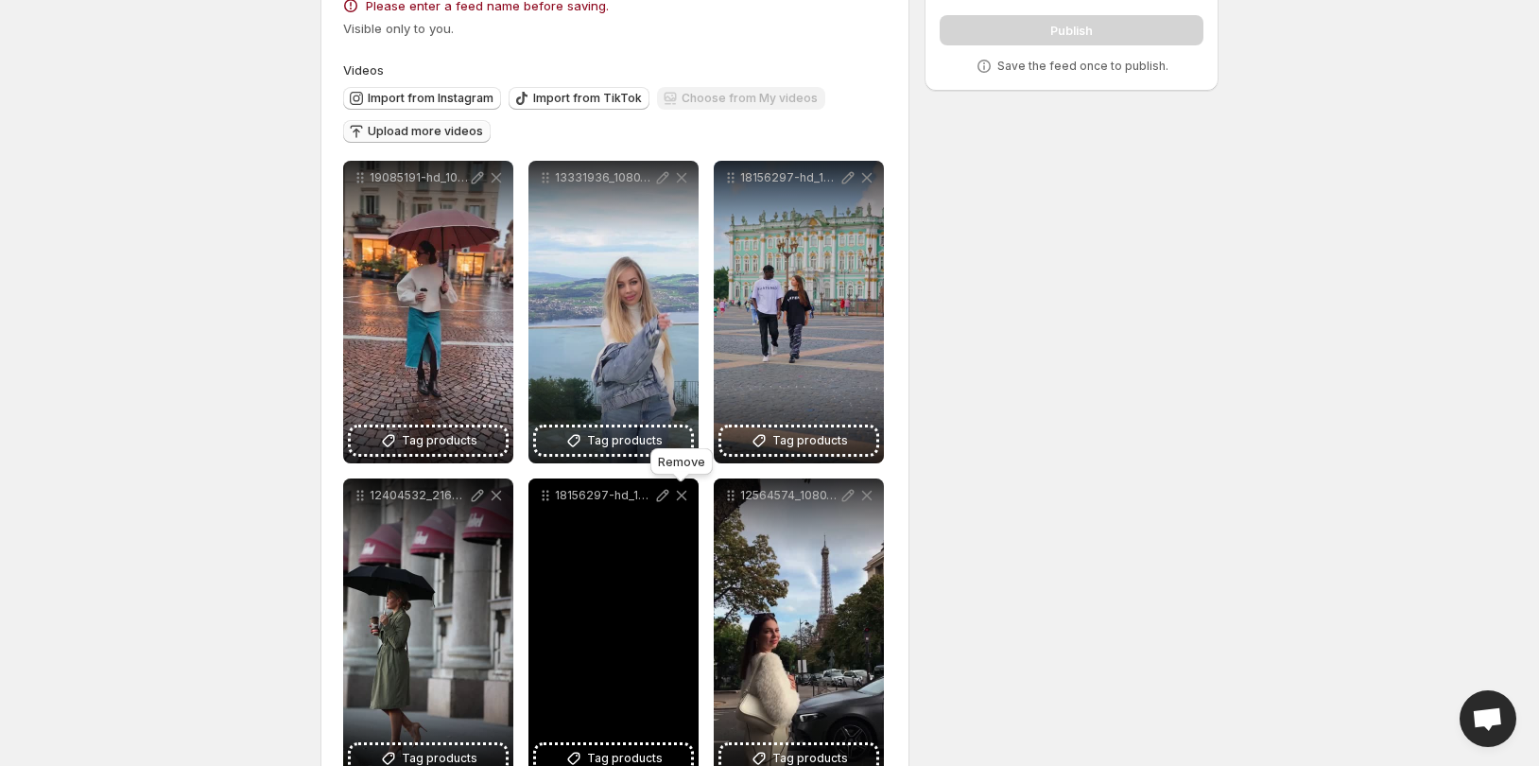
click at [680, 495] on icon at bounding box center [681, 495] width 19 height 19
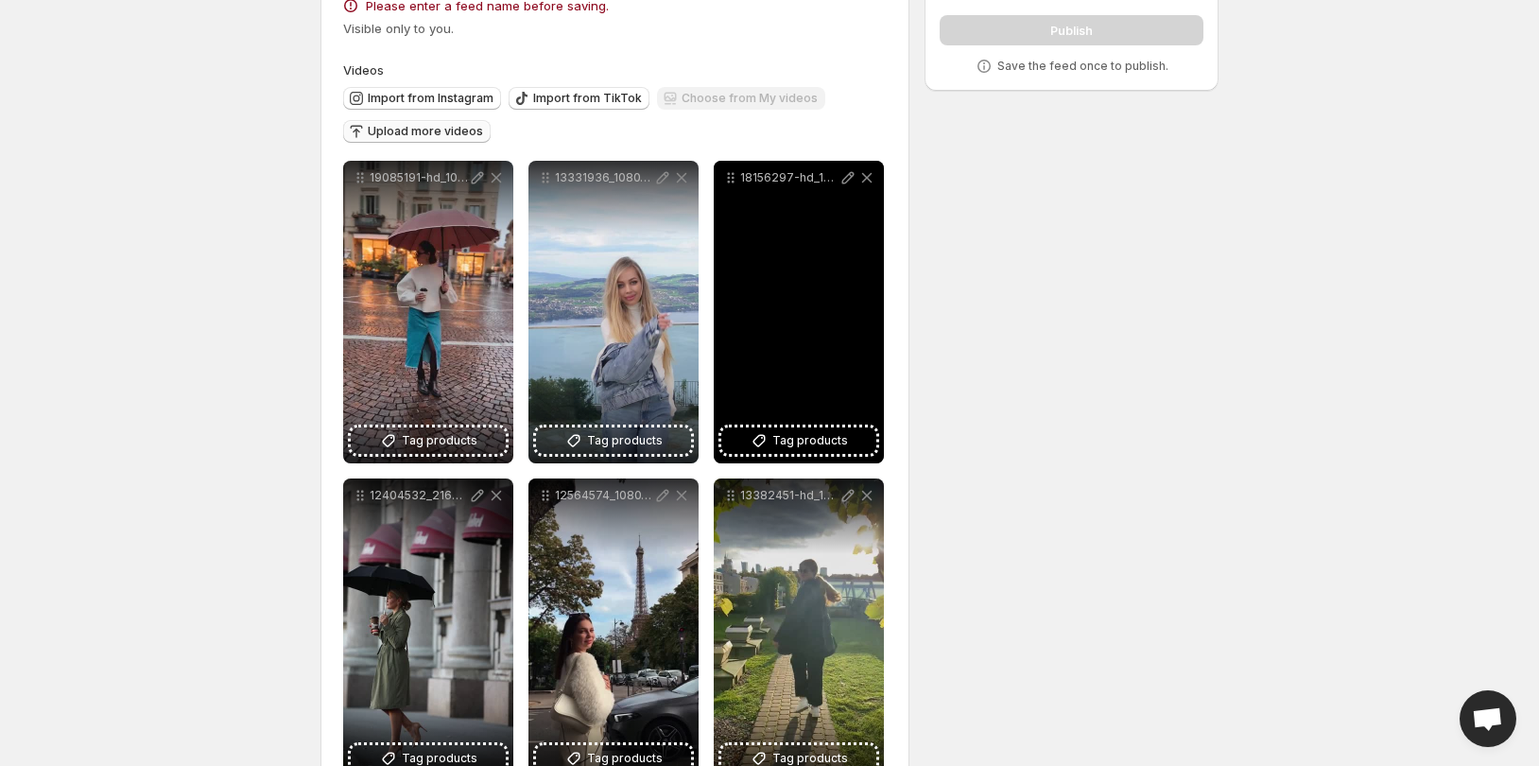
scroll to position [216, 0]
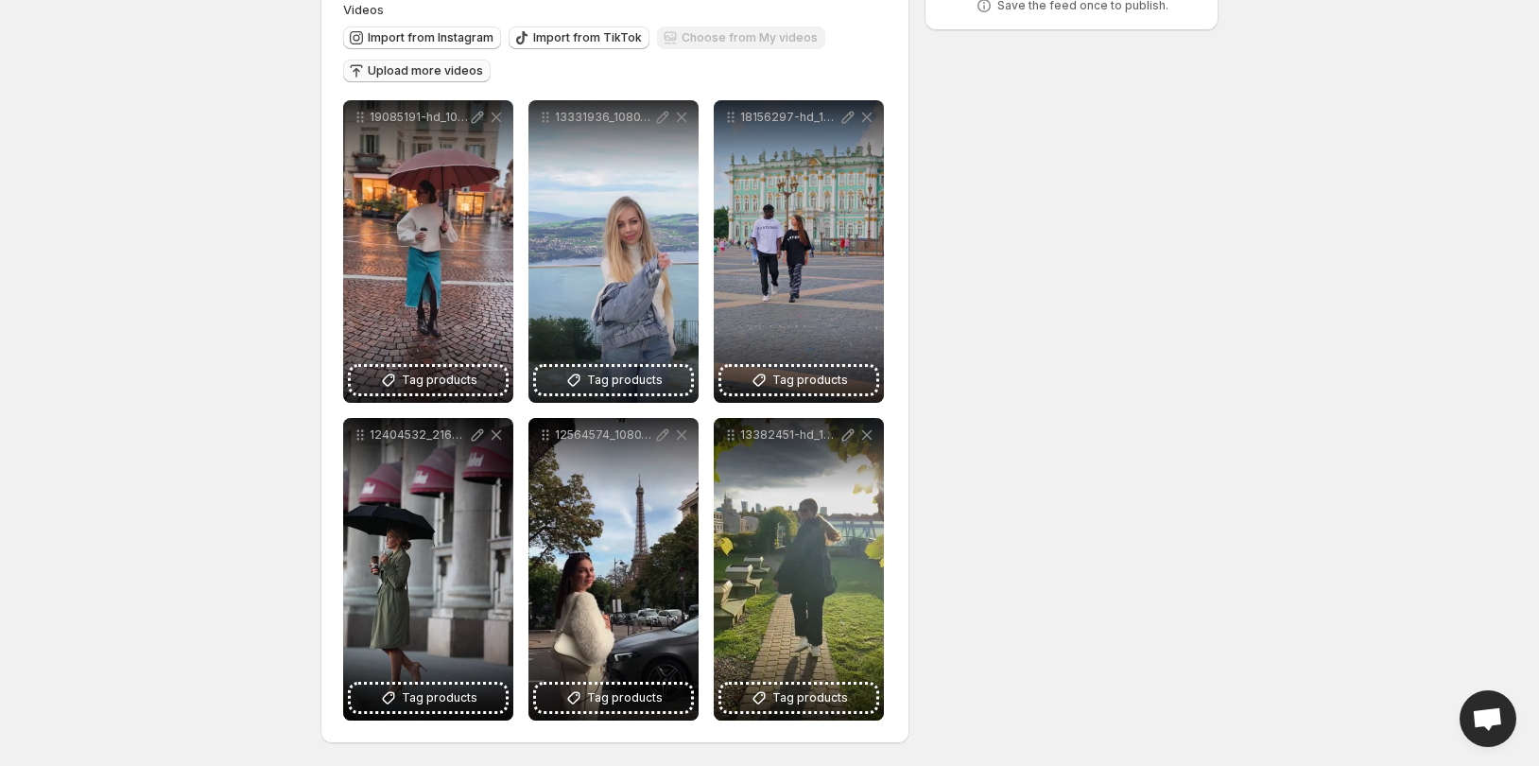
click at [416, 62] on button "Upload more videos" at bounding box center [417, 71] width 148 height 23
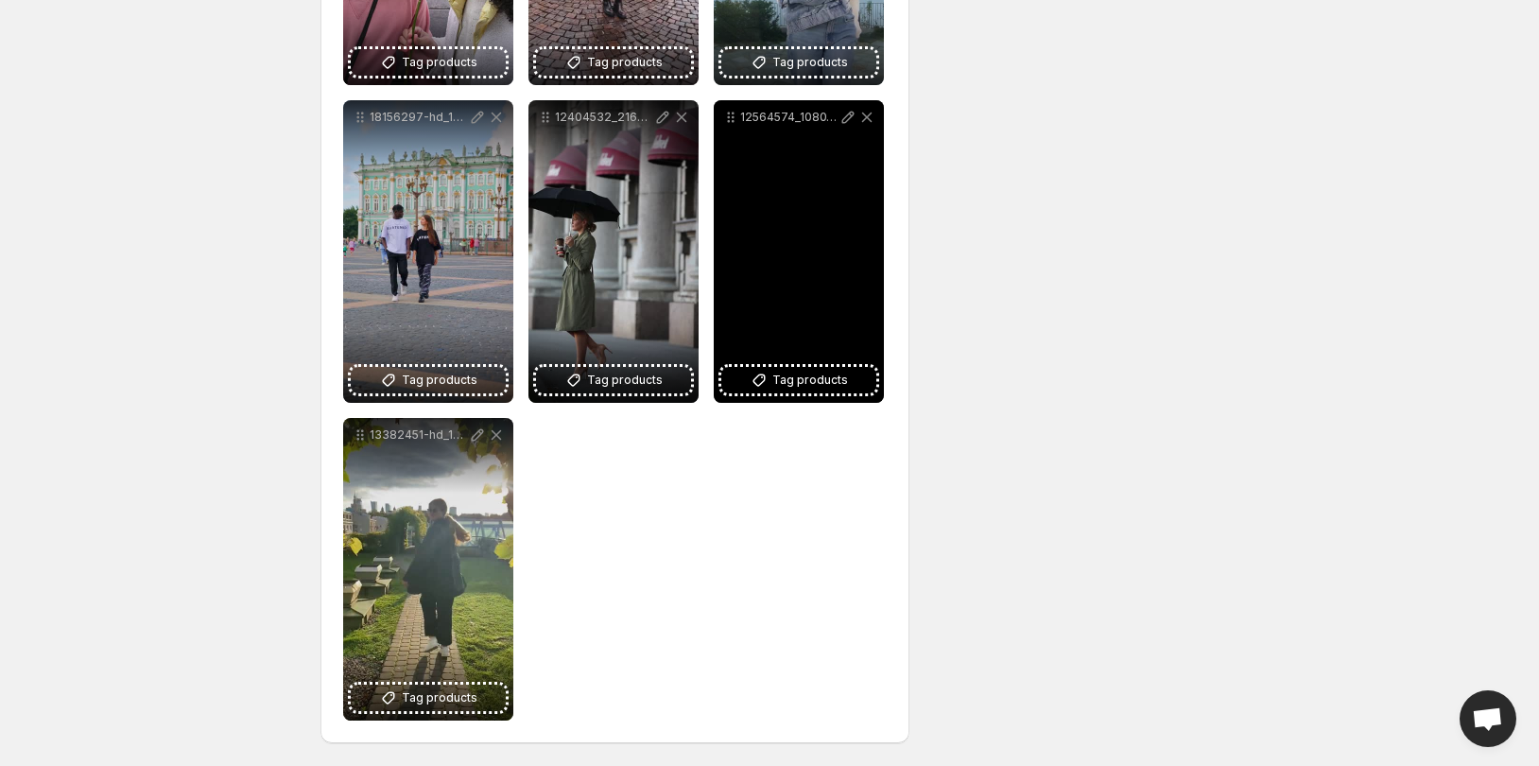
scroll to position [0, 0]
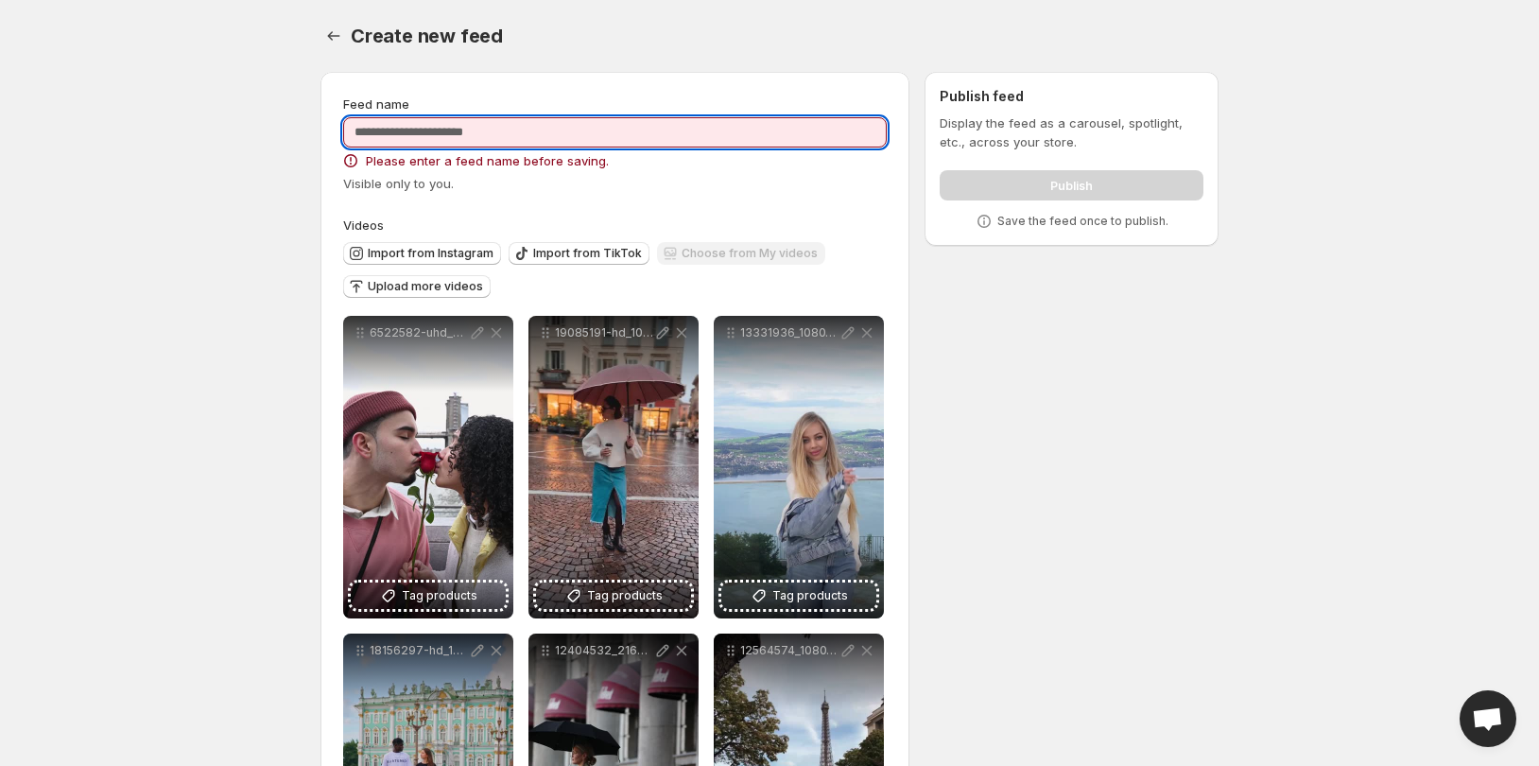
click at [574, 142] on input "Feed name" at bounding box center [615, 132] width 544 height 30
type input "*"
type input "****"
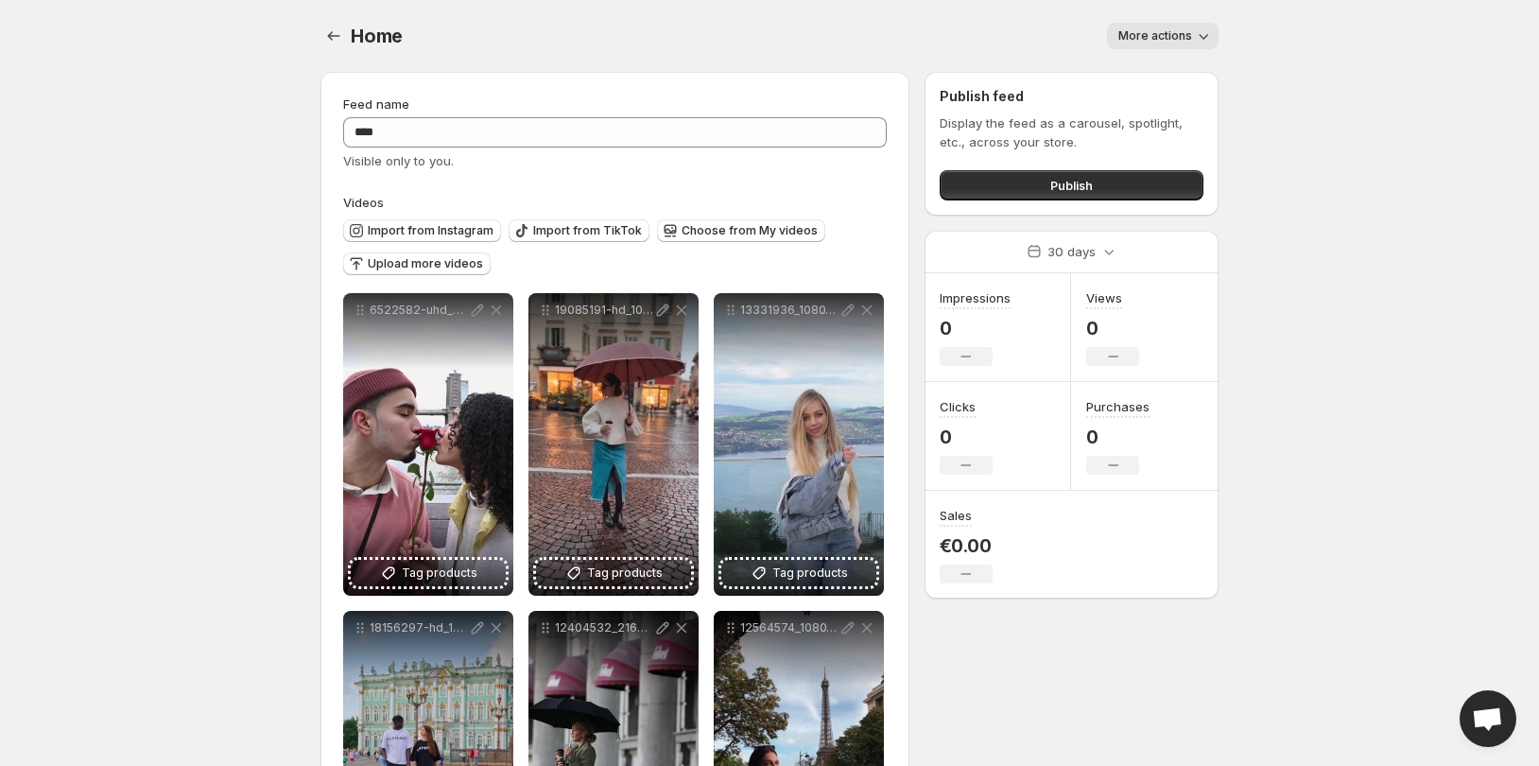
drag, startPoint x: 685, startPoint y: 25, endPoint x: 1318, endPoint y: 391, distance: 731.6
click at [1318, 391] on body "**********" at bounding box center [769, 383] width 1539 height 766
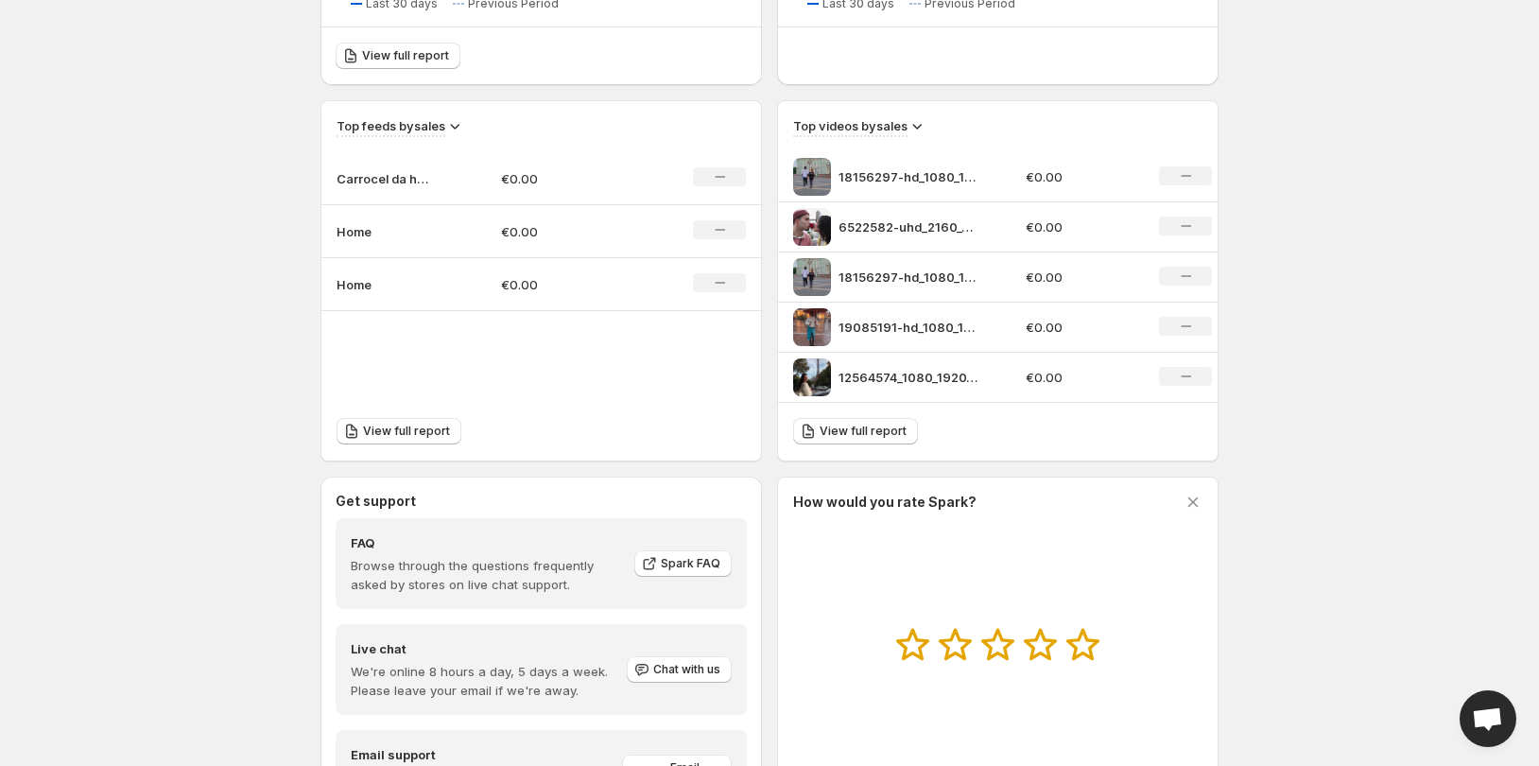
scroll to position [683, 0]
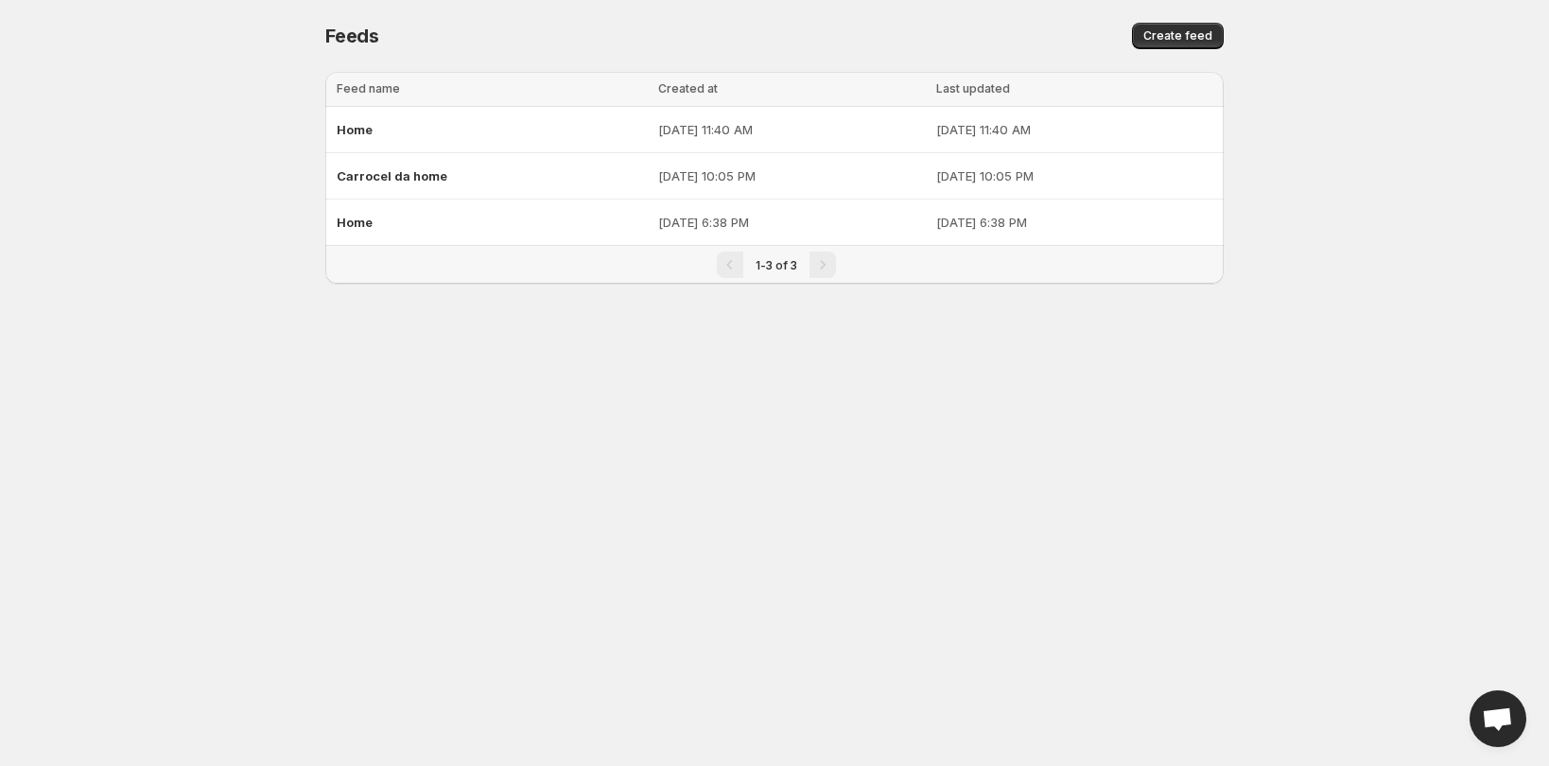
drag, startPoint x: 455, startPoint y: 186, endPoint x: 333, endPoint y: 338, distance: 194.3
click at [333, 338] on body "Home Feeds Videos Subscription Settings Feeds. This page is ready Feeds Create …" at bounding box center [774, 383] width 1549 height 766
click at [494, 174] on div "Carrocel da home" at bounding box center [492, 176] width 310 height 34
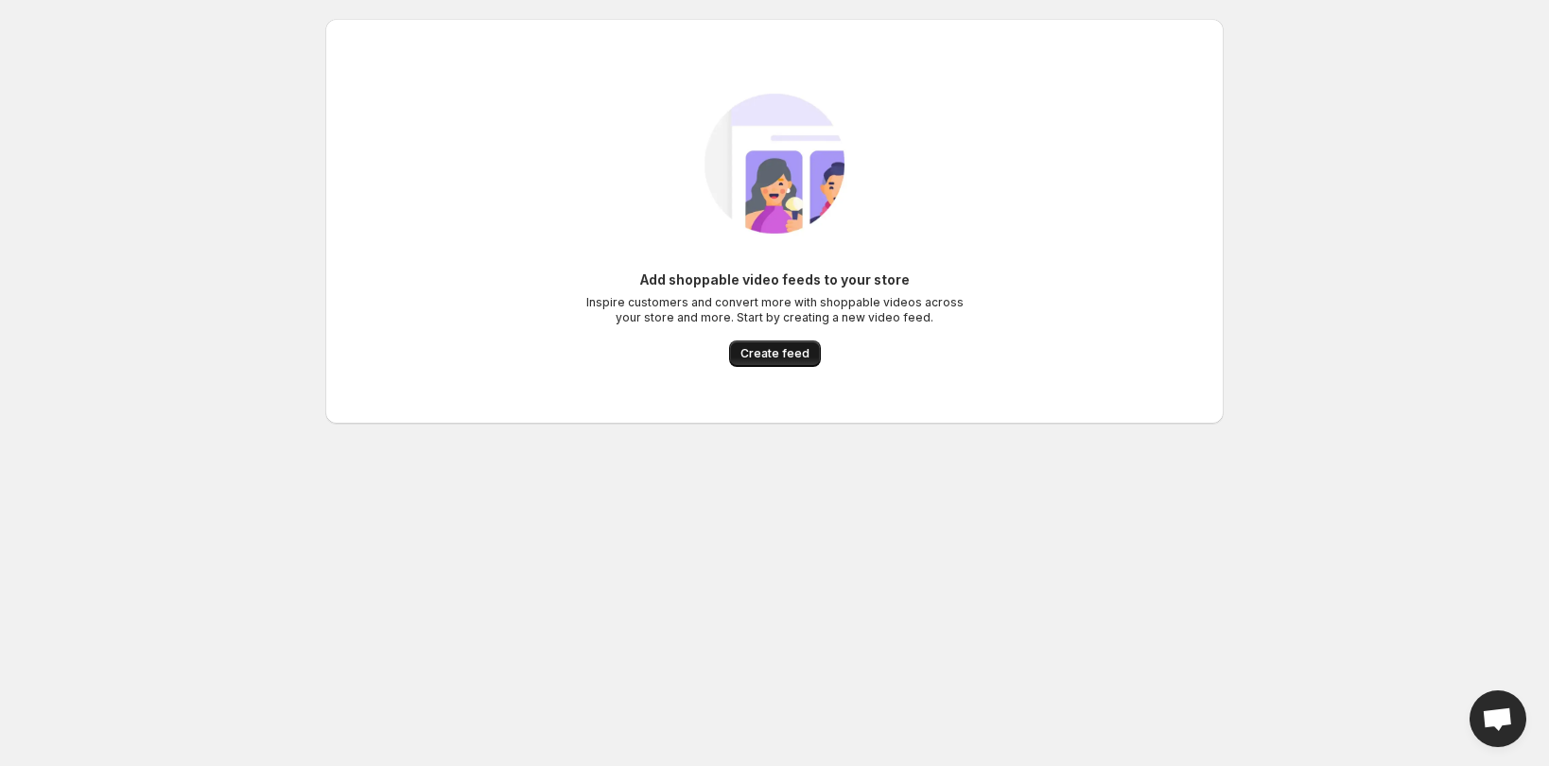
click at [771, 358] on span "Create feed" at bounding box center [774, 353] width 69 height 15
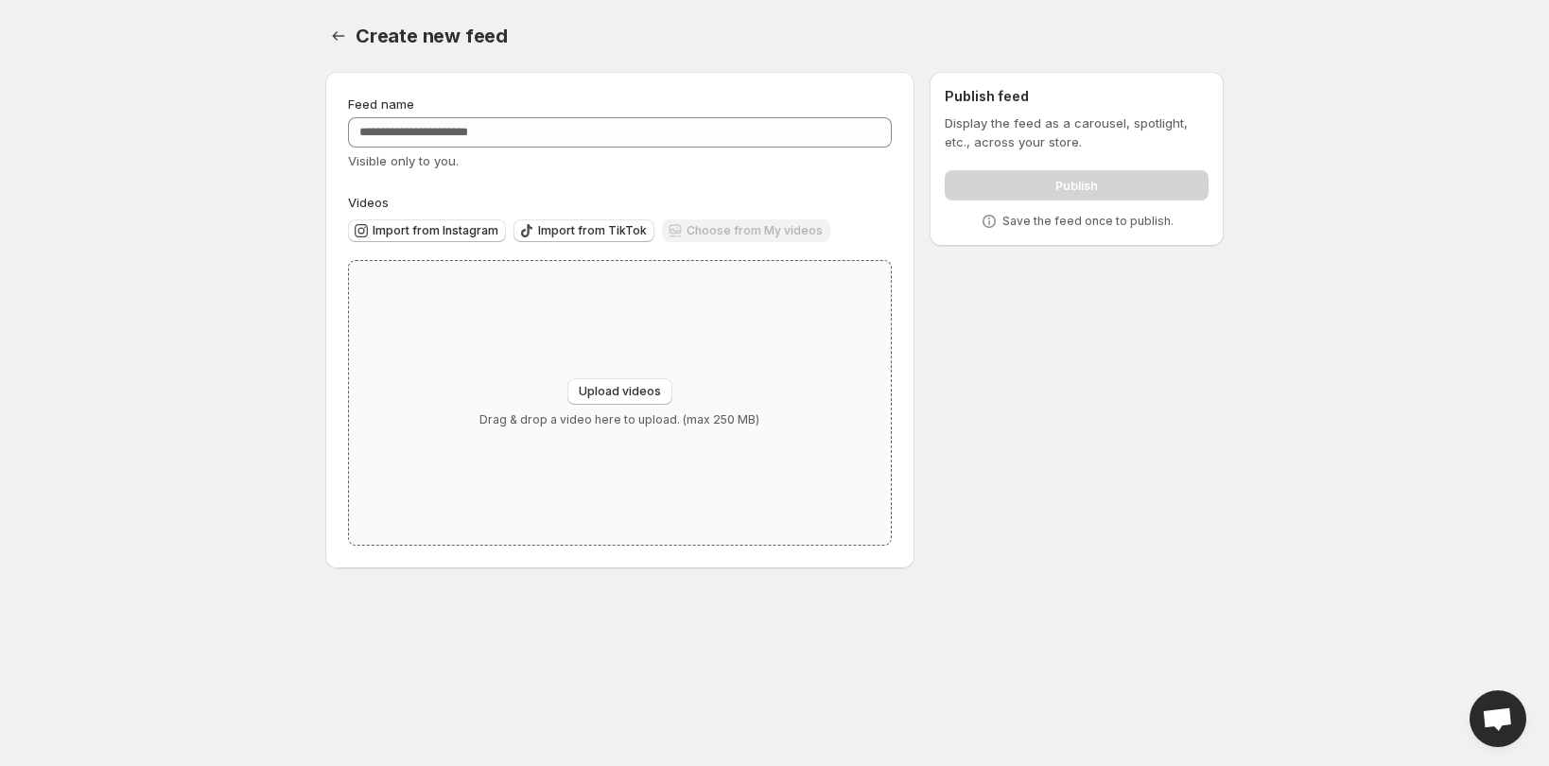
click at [574, 377] on div "Upload videos Drag & drop a video here to upload. (max 250 MB)" at bounding box center [620, 403] width 542 height 284
type input "**********"
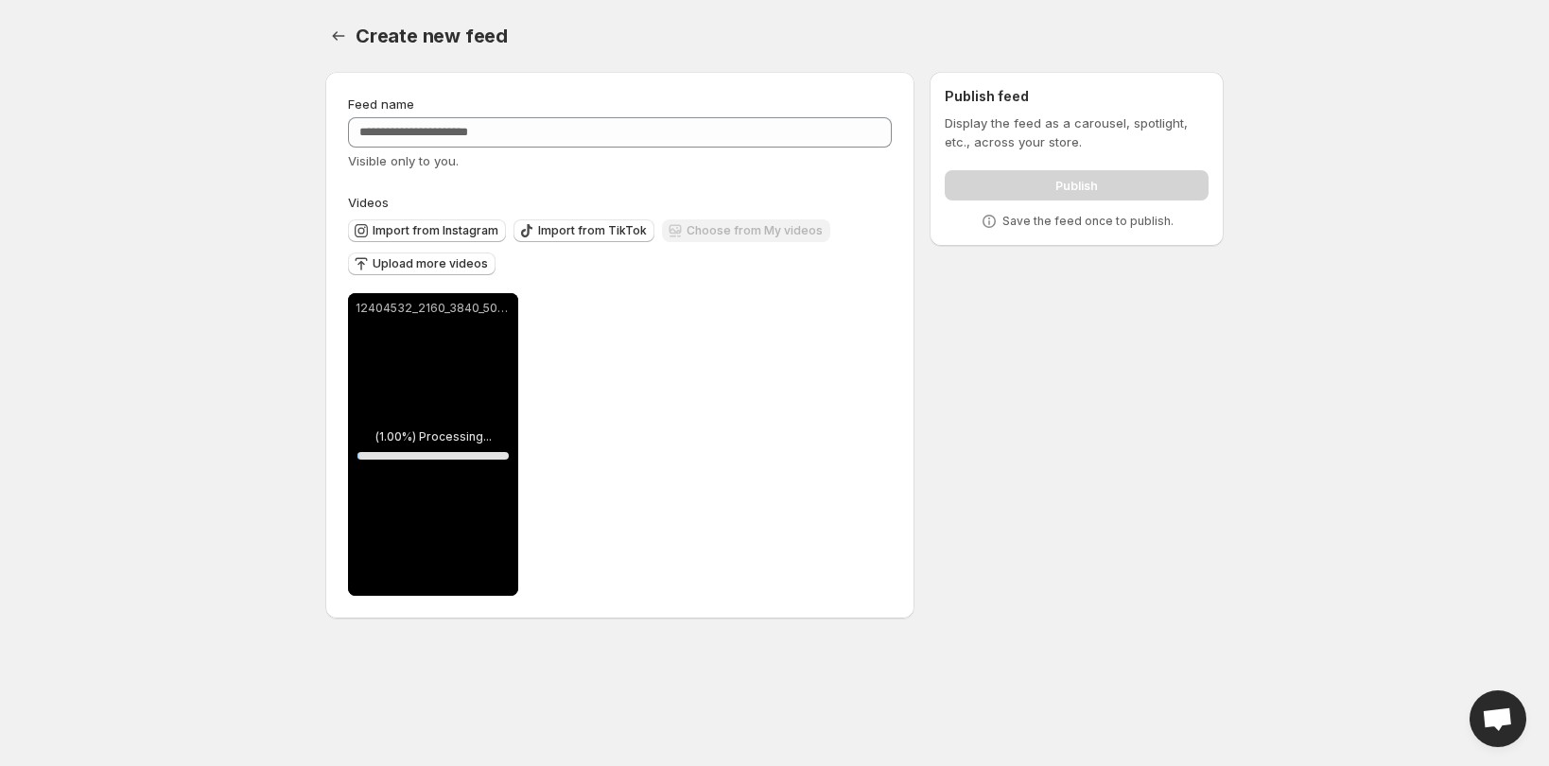
click at [419, 265] on span "Upload more videos" at bounding box center [430, 263] width 115 height 15
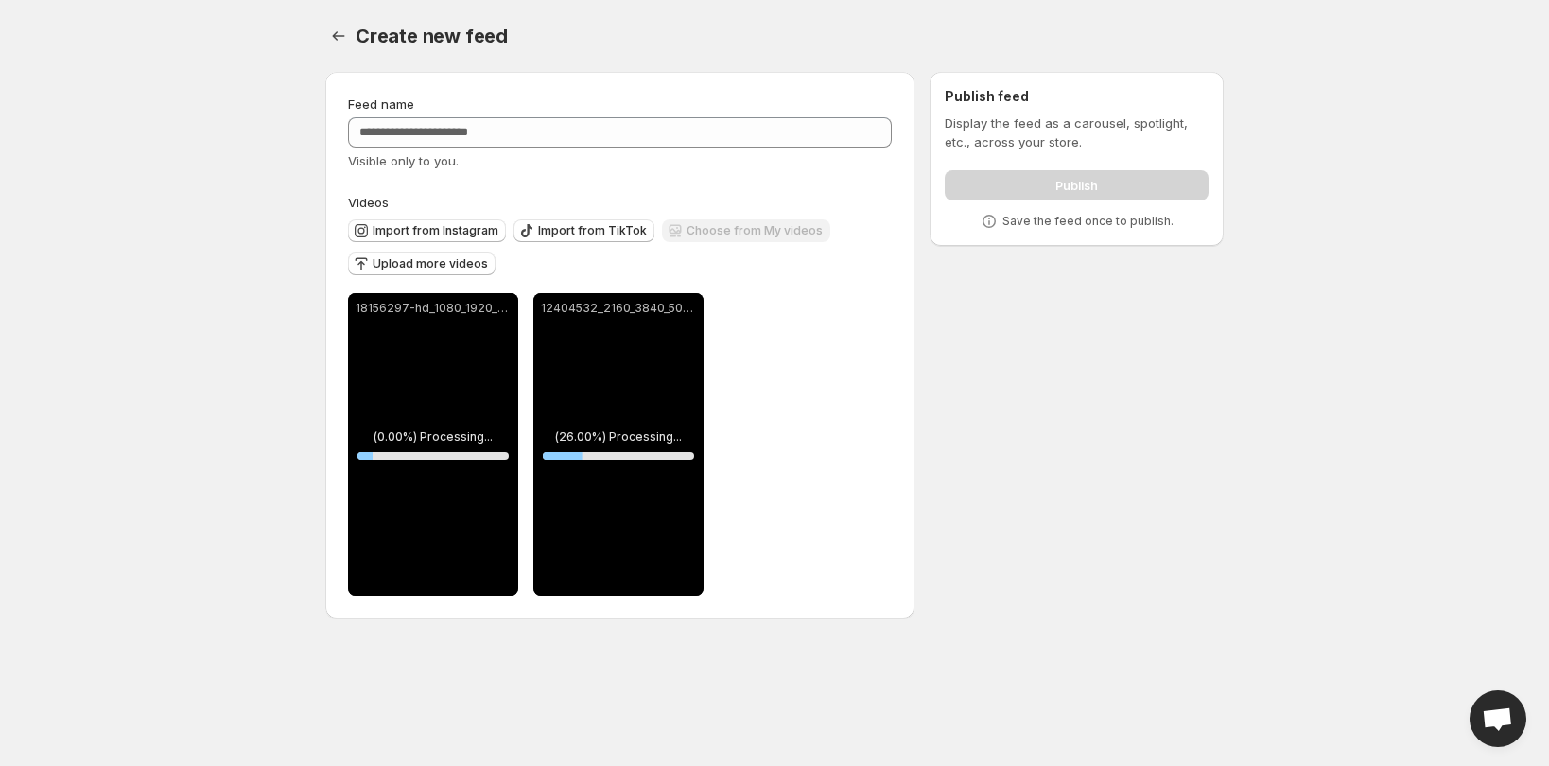
click at [379, 264] on span "Upload more videos" at bounding box center [430, 263] width 115 height 15
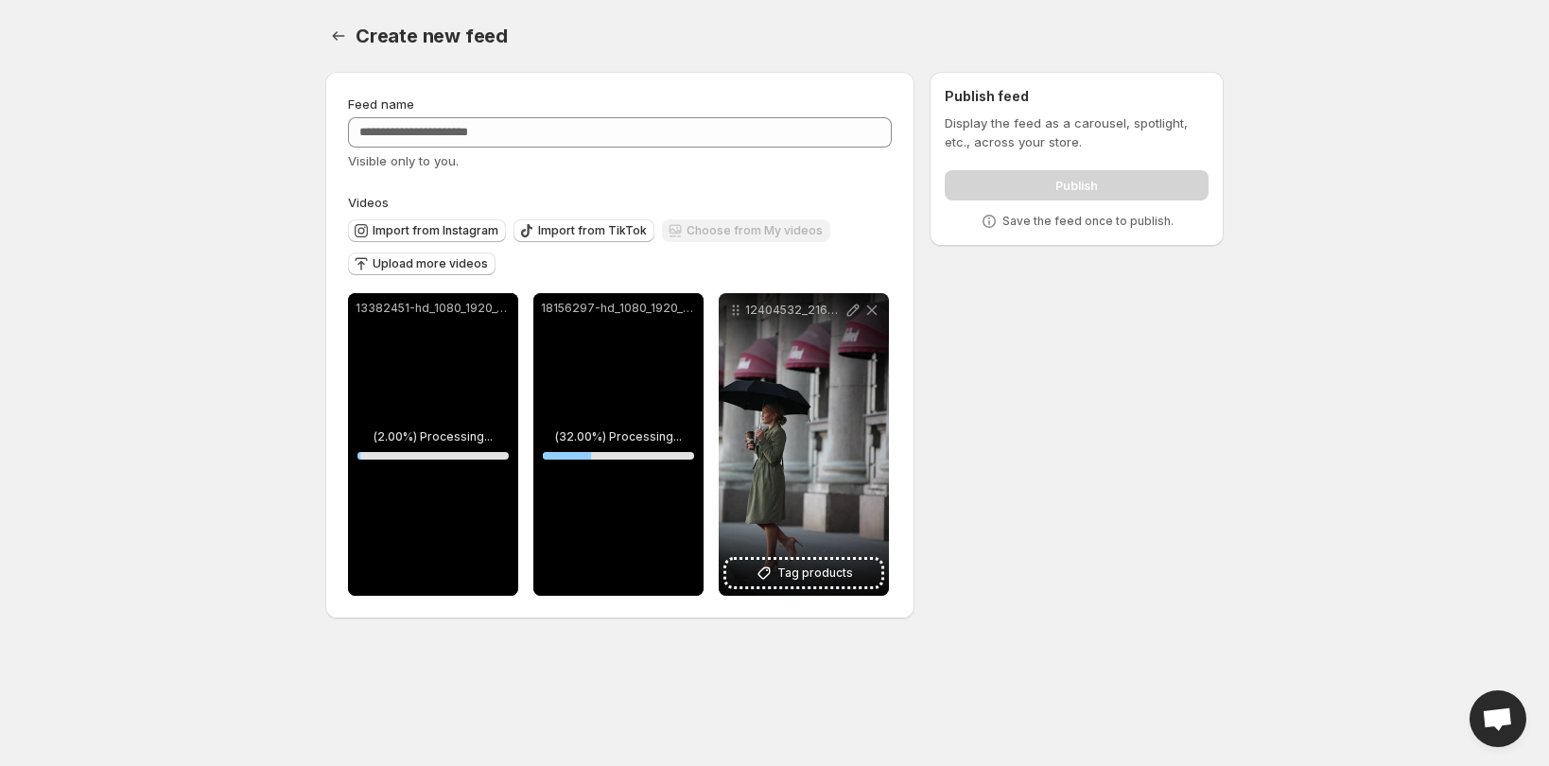
click at [392, 259] on span "Upload more videos" at bounding box center [430, 263] width 115 height 15
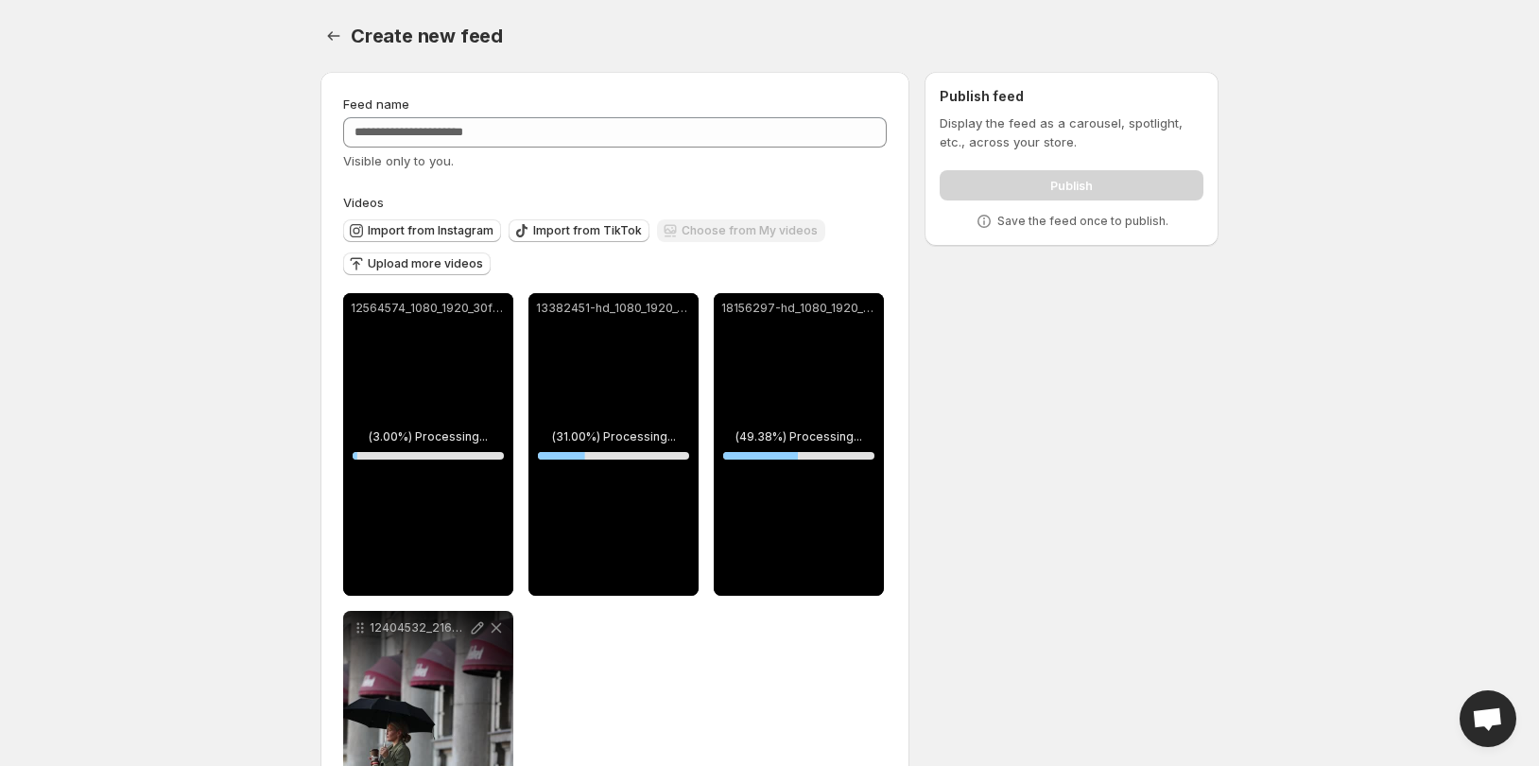
click at [407, 253] on button "Upload more videos" at bounding box center [417, 263] width 148 height 23
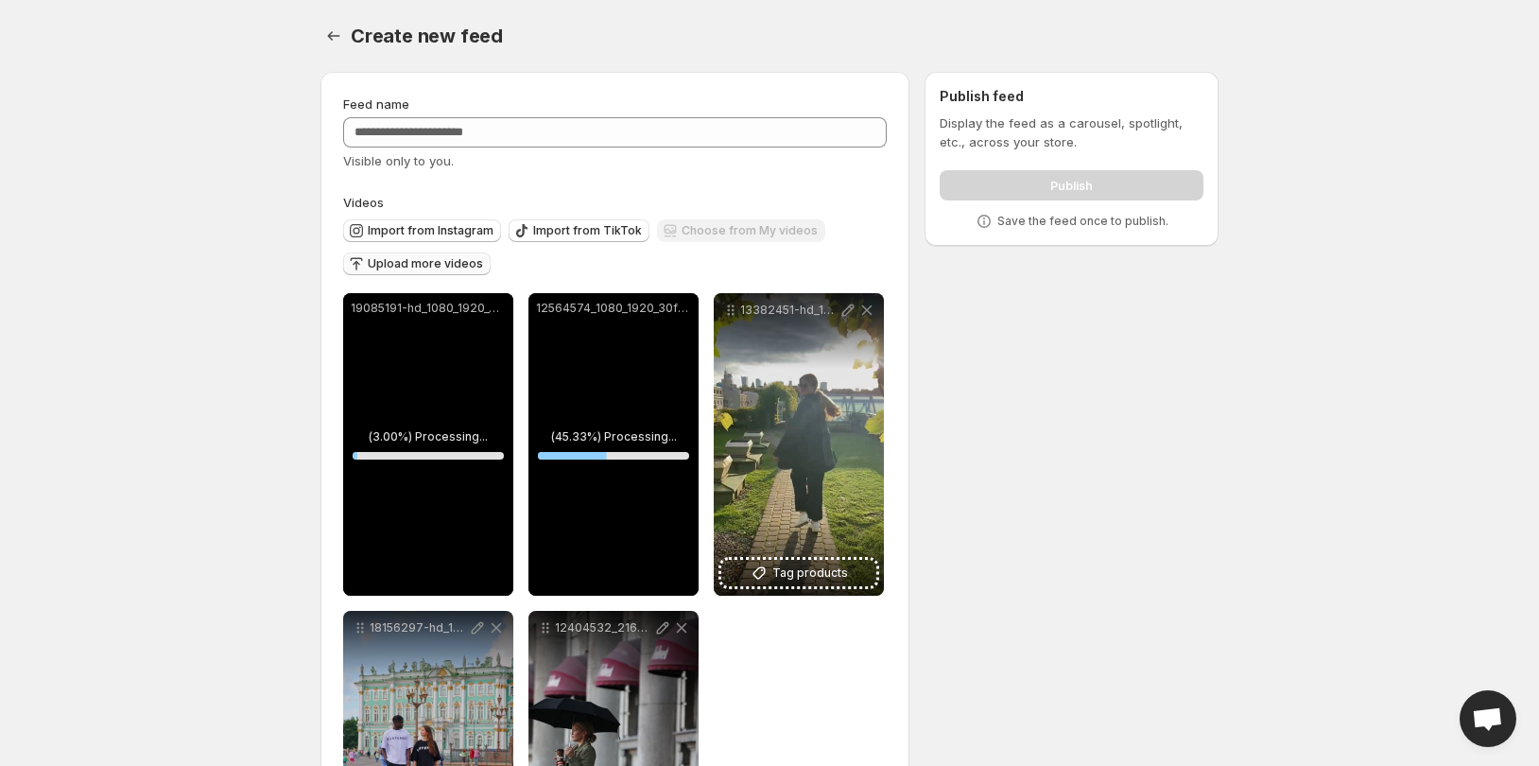
click at [376, 261] on span "Upload more videos" at bounding box center [425, 263] width 115 height 15
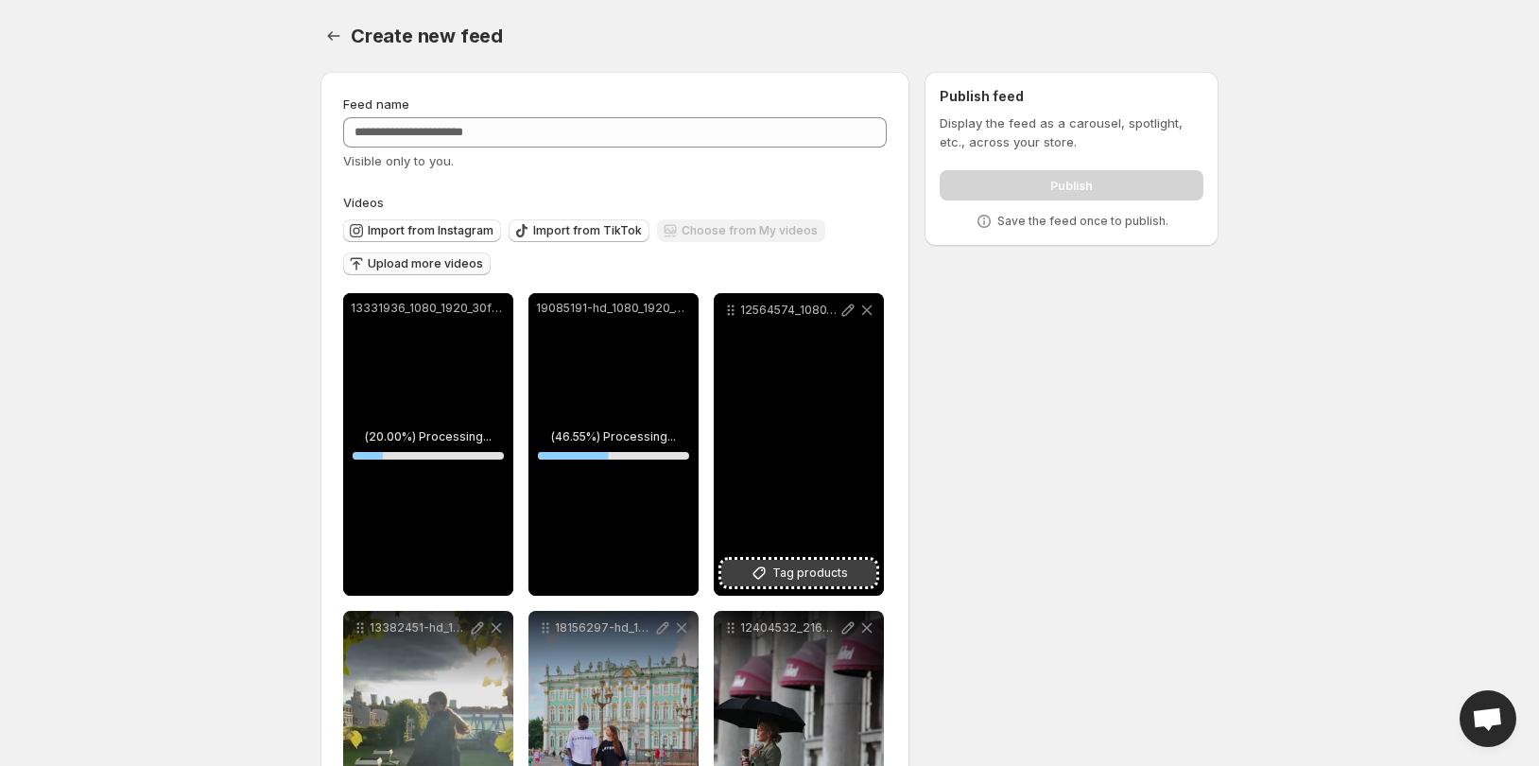
scroll to position [193, 0]
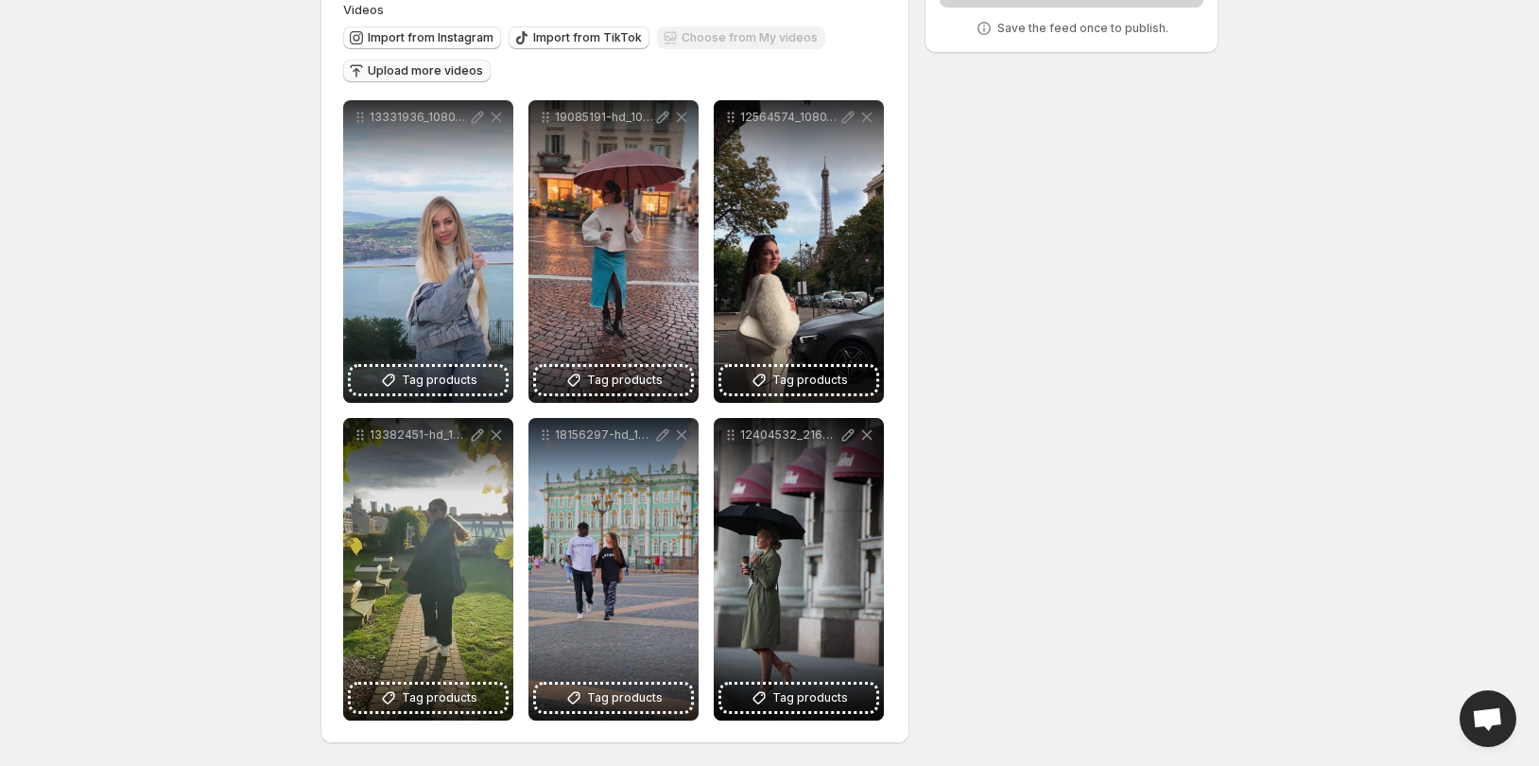
click at [424, 68] on span "Upload more videos" at bounding box center [425, 70] width 115 height 15
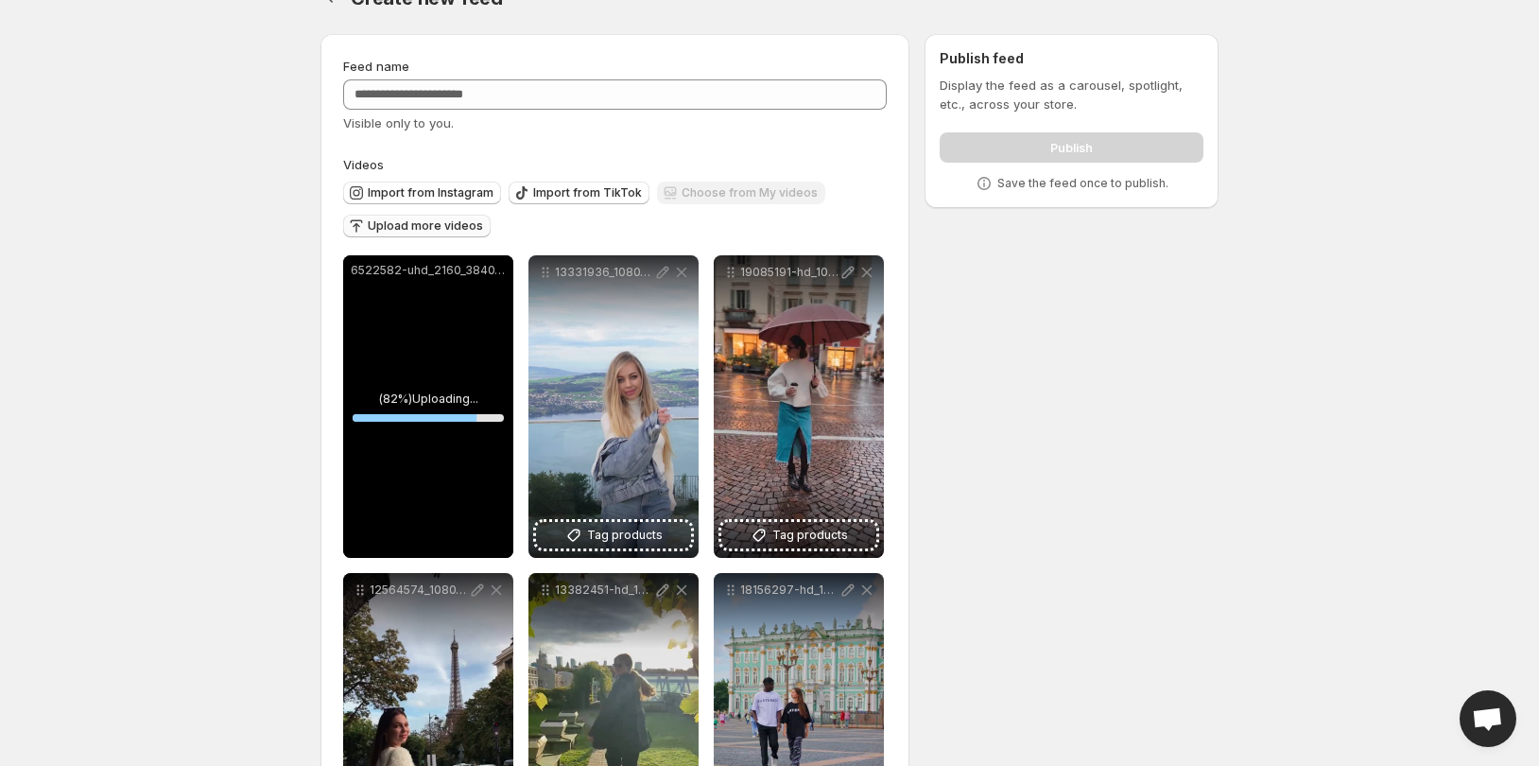
scroll to position [0, 0]
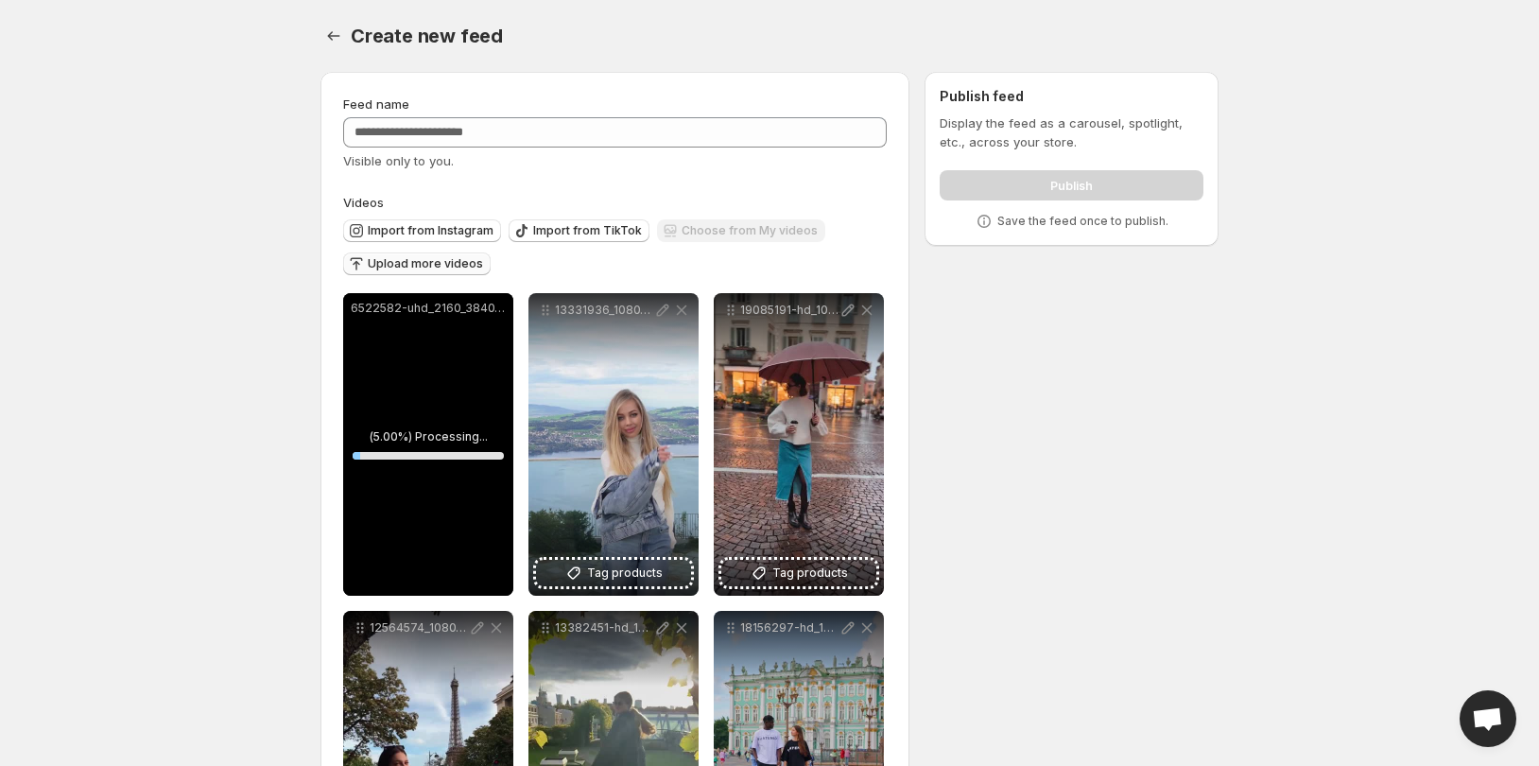
click at [779, 183] on div "**********" at bounding box center [615, 663] width 544 height 1137
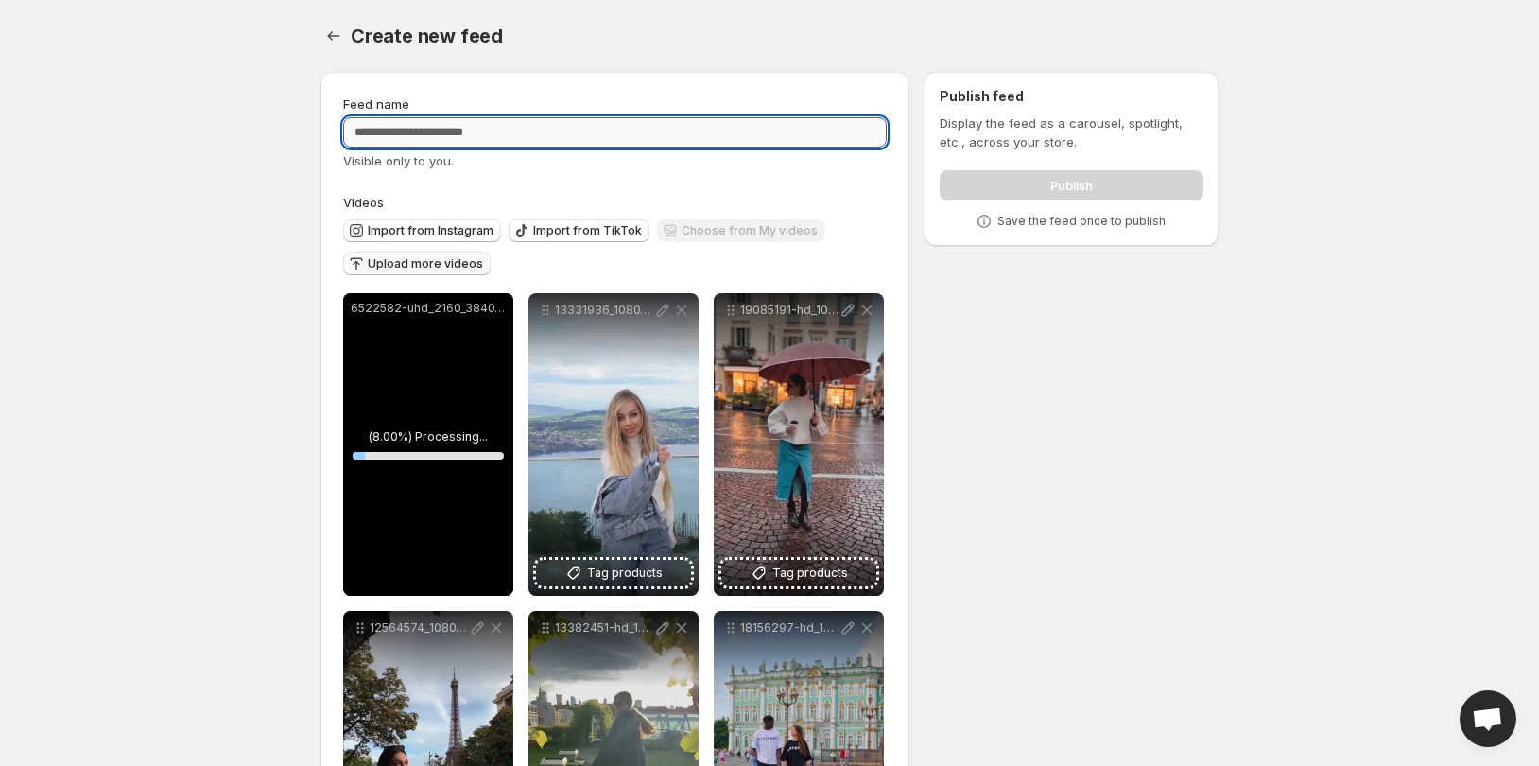
click at [733, 147] on input "Feed name" at bounding box center [615, 132] width 544 height 30
type input "****"
click at [801, 42] on div "Create new feed" at bounding box center [785, 36] width 868 height 26
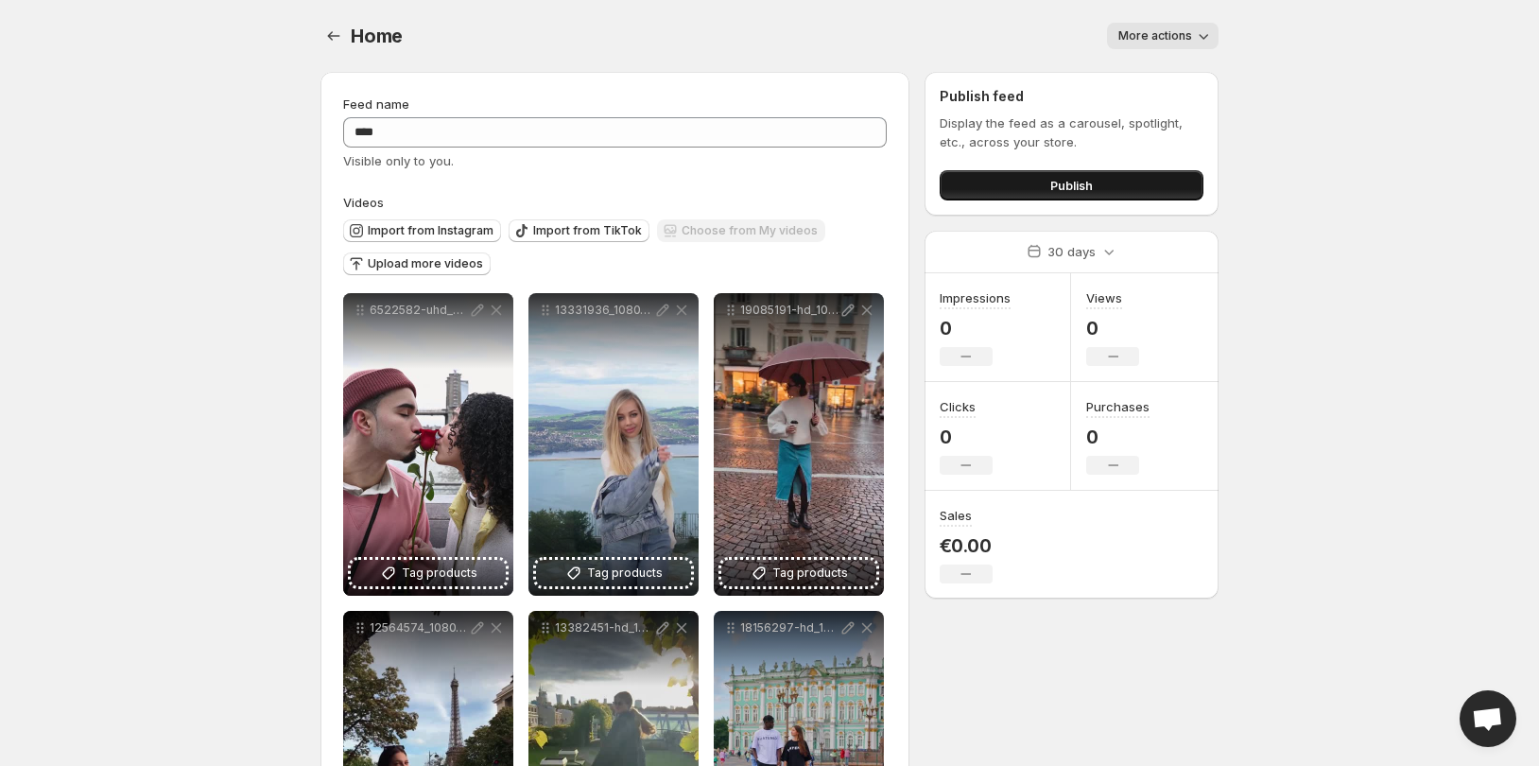
click at [982, 178] on button "Publish" at bounding box center [1072, 185] width 264 height 30
